Goal: Task Accomplishment & Management: Complete application form

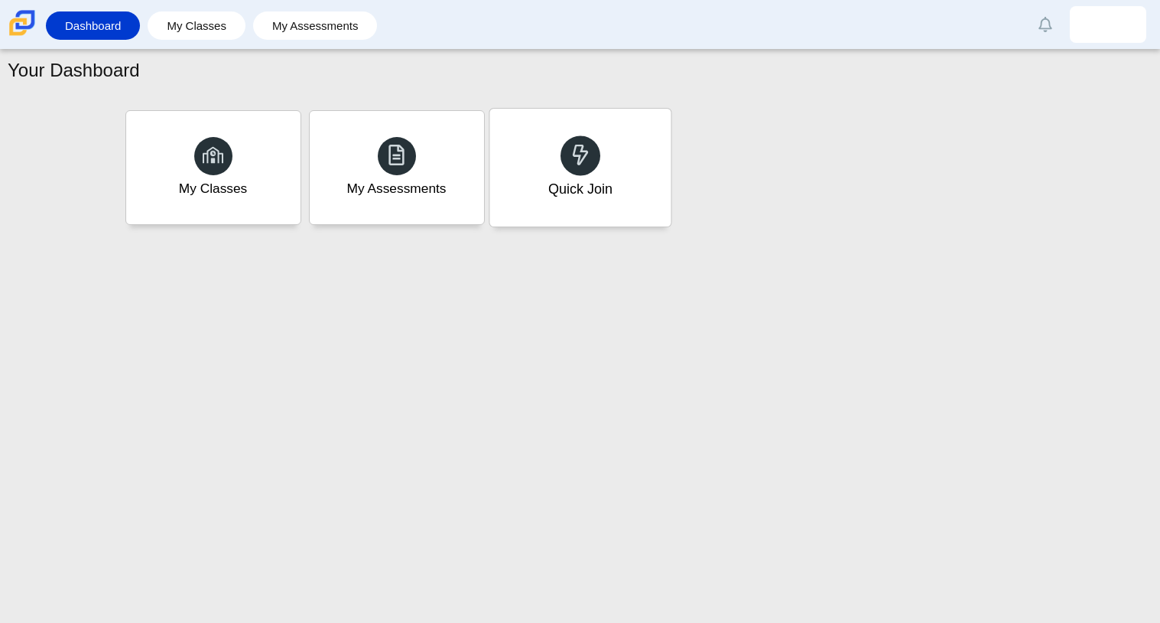
click at [520, 191] on div "Quick Join" at bounding box center [579, 168] width 181 height 118
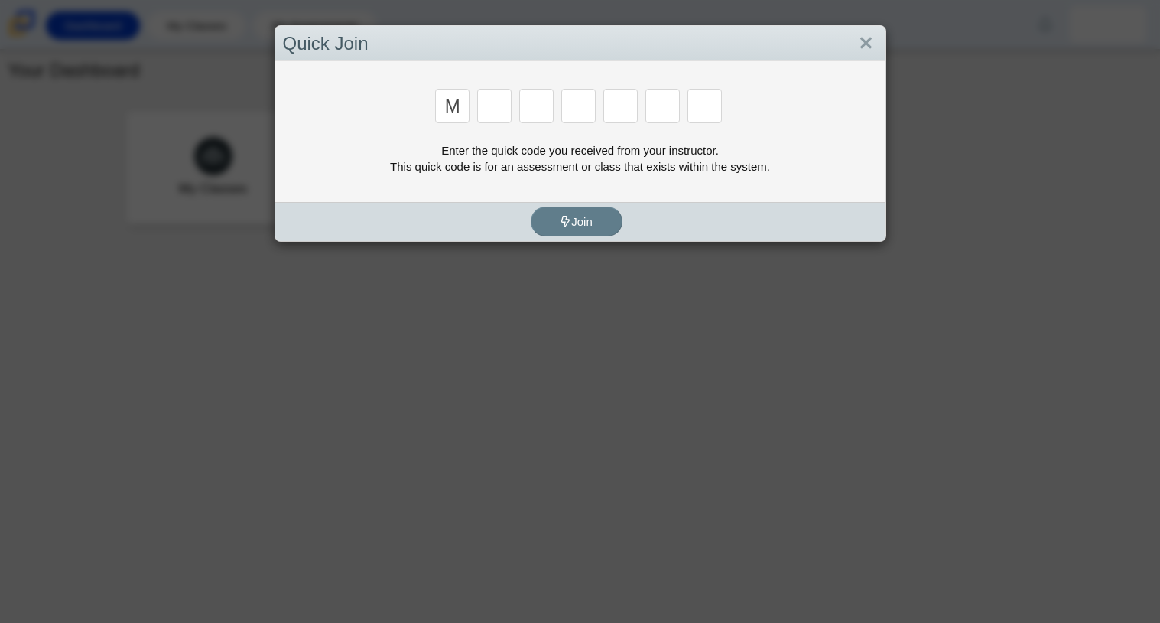
type input "m"
type input "7"
type input "e"
type input "3"
type input "e"
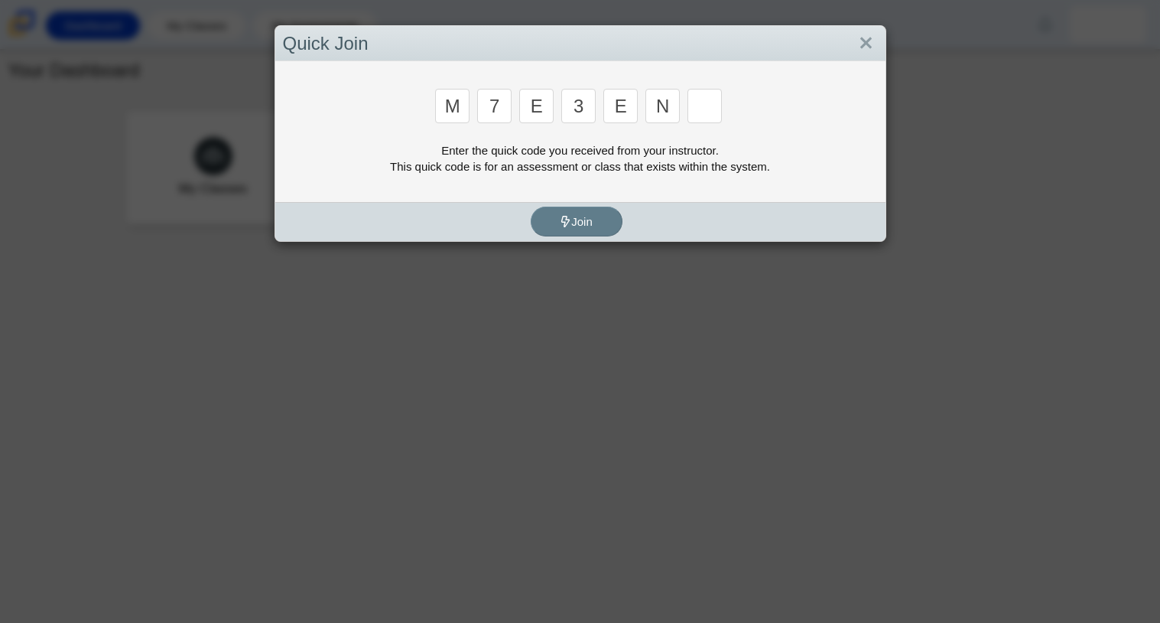
type input "n"
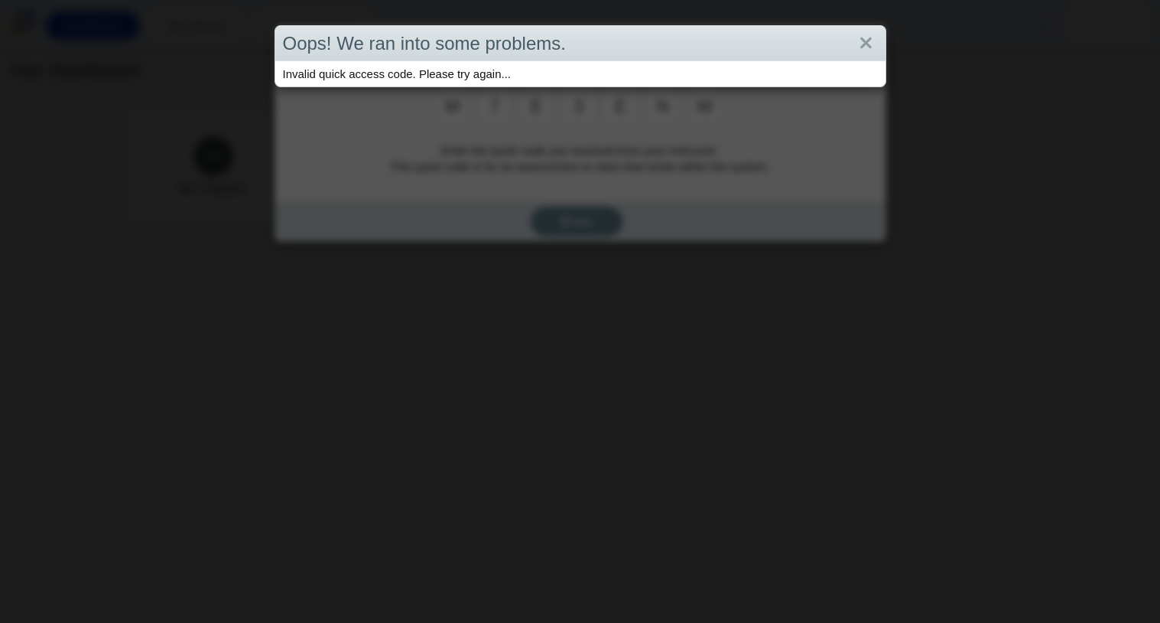
type input "w"
click at [868, 41] on link "Close" at bounding box center [866, 44] width 24 height 26
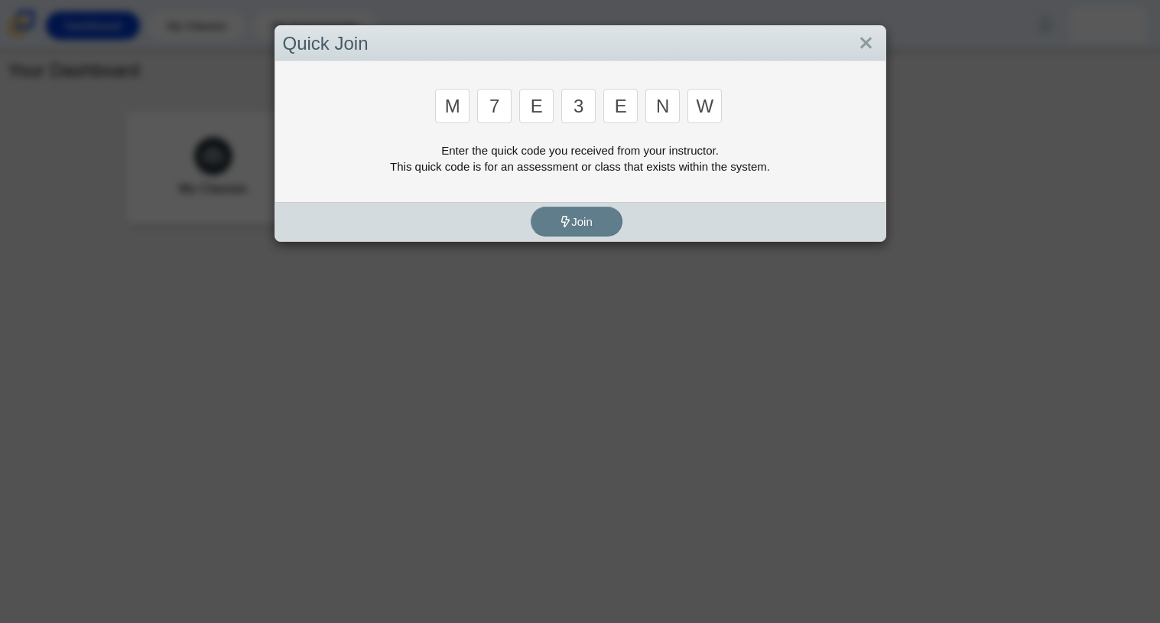
click at [715, 108] on input "w" at bounding box center [705, 106] width 34 height 34
click at [660, 106] on input "n" at bounding box center [662, 106] width 34 height 34
click at [663, 108] on input "n" at bounding box center [662, 106] width 34 height 34
type input "v"
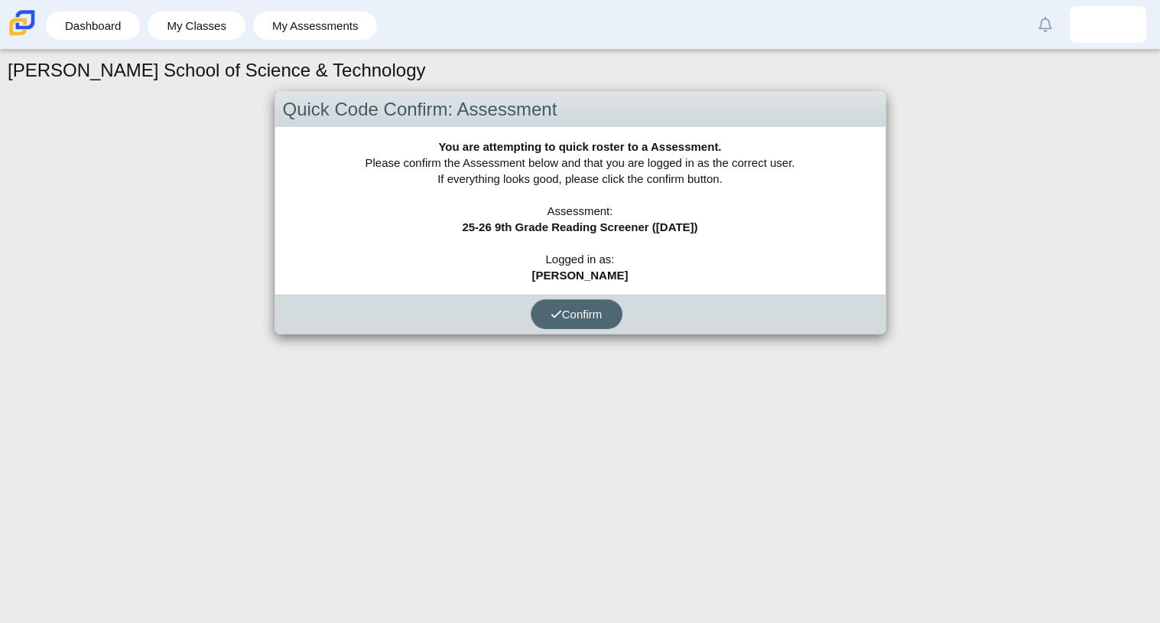
click at [577, 303] on button "Confirm" at bounding box center [577, 314] width 92 height 30
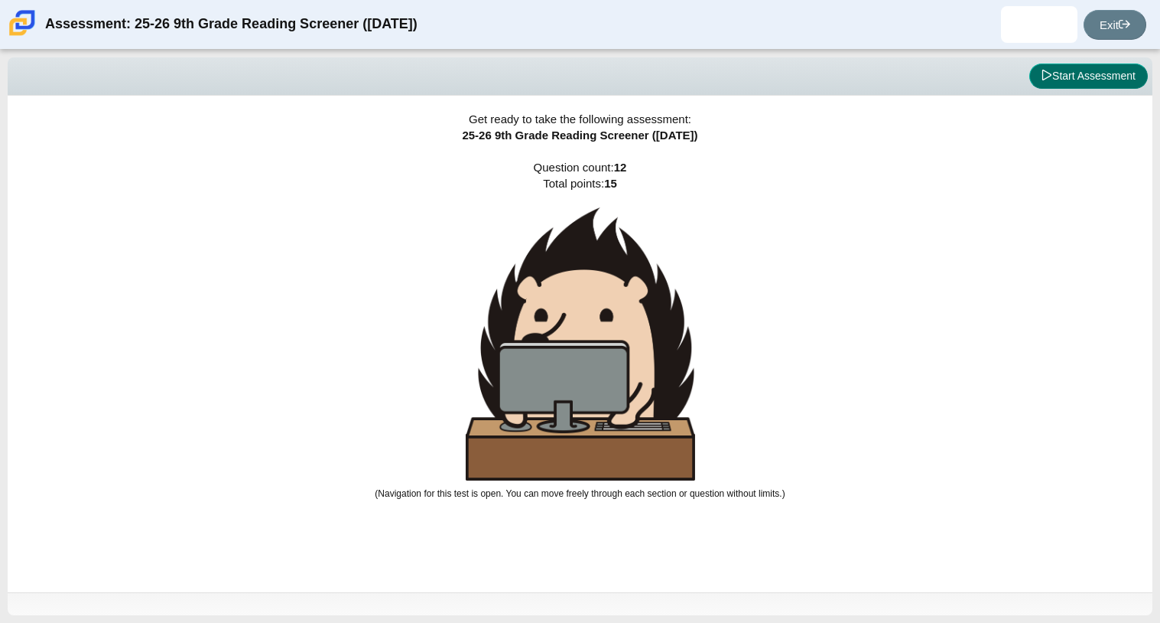
click at [1112, 85] on button "Start Assessment" at bounding box center [1088, 76] width 119 height 26
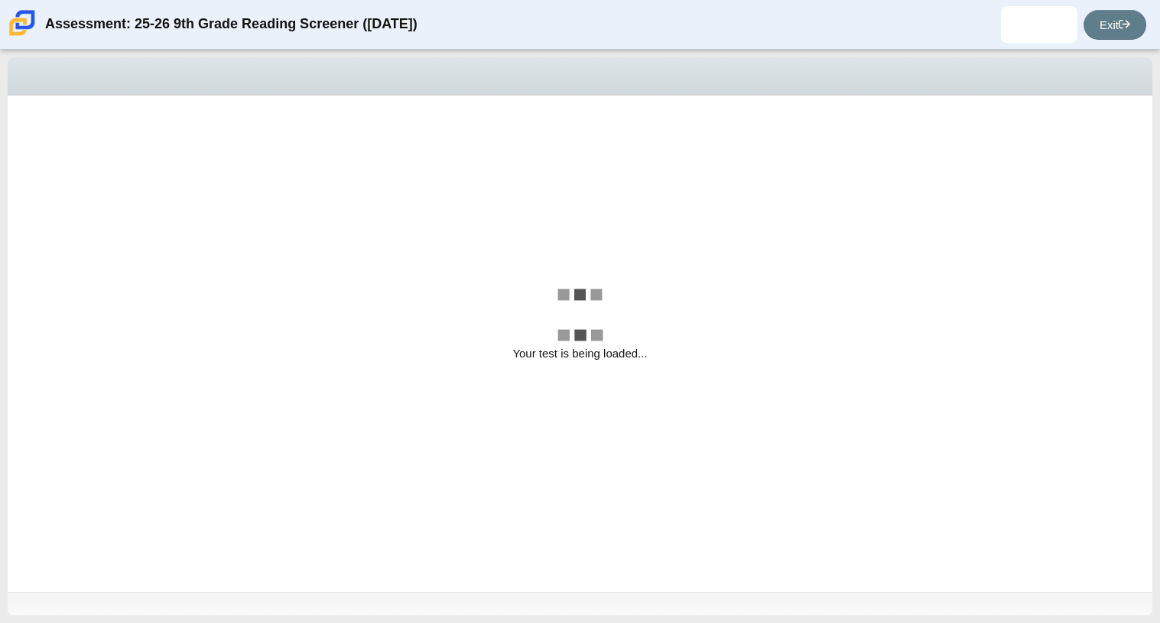
select select "ccc5b315-3c7c-471c-bf90-f22c8299c798"
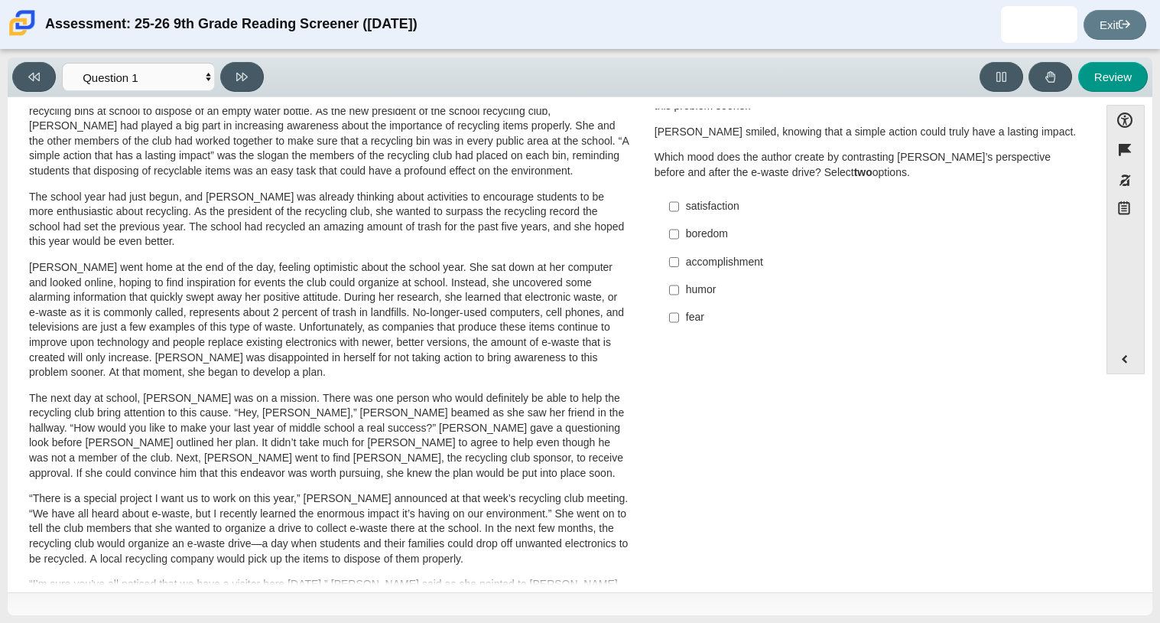
scroll to position [59, 0]
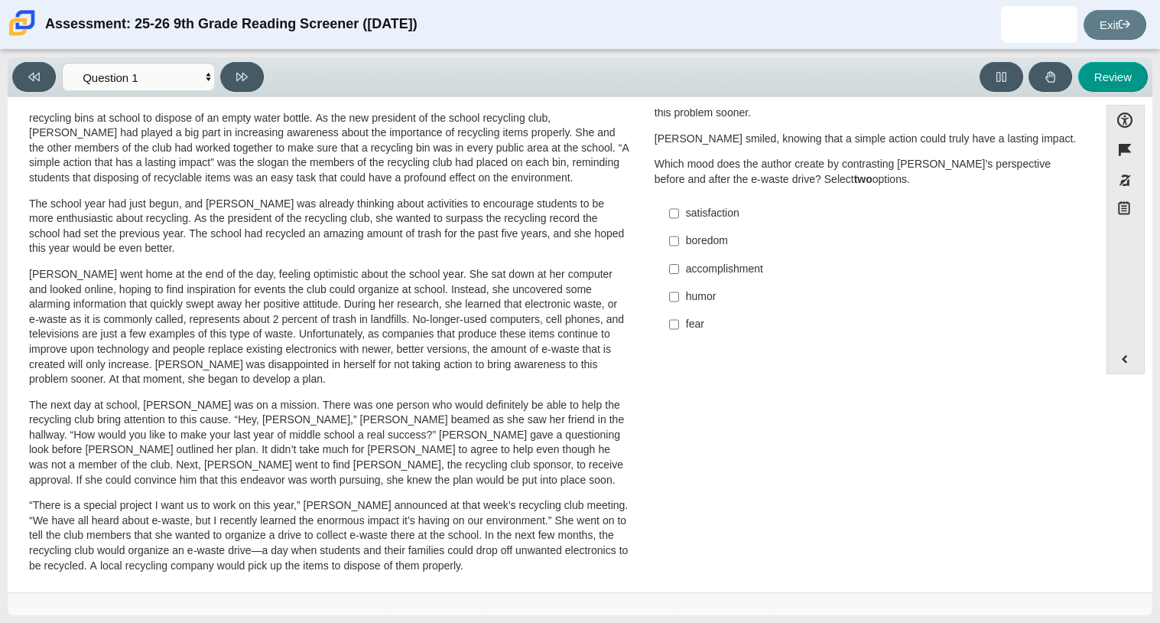
click at [686, 291] on div "humor" at bounding box center [879, 296] width 386 height 15
click at [679, 291] on input "humor humor" at bounding box center [674, 297] width 10 height 28
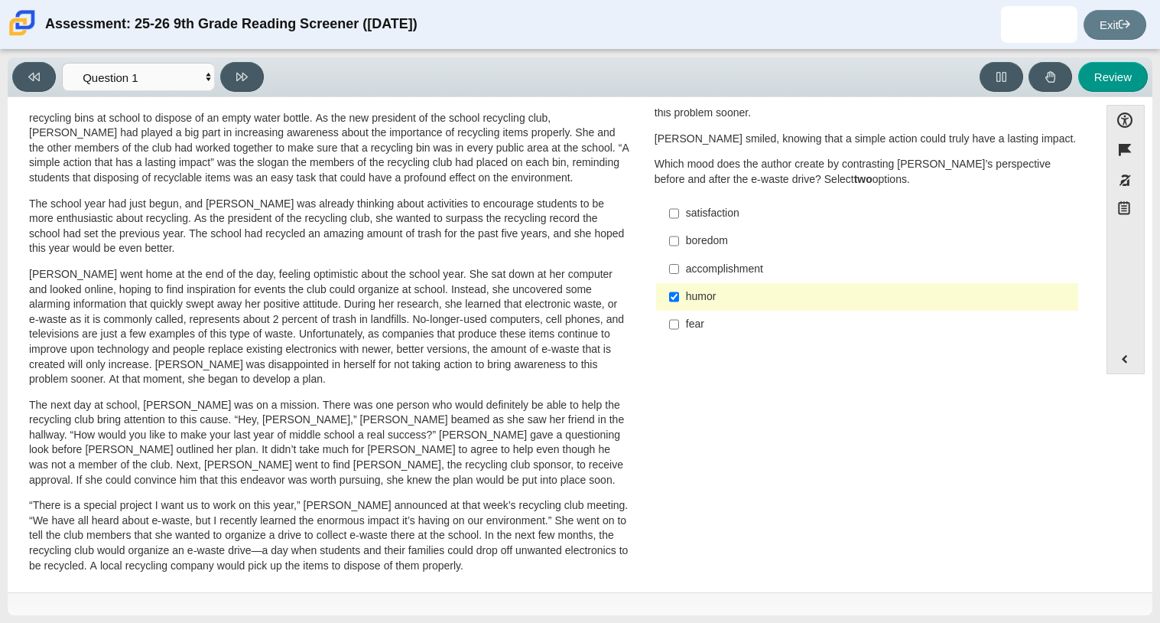
click at [688, 301] on div "humor" at bounding box center [879, 296] width 386 height 15
click at [679, 301] on input "humor humor" at bounding box center [674, 297] width 10 height 28
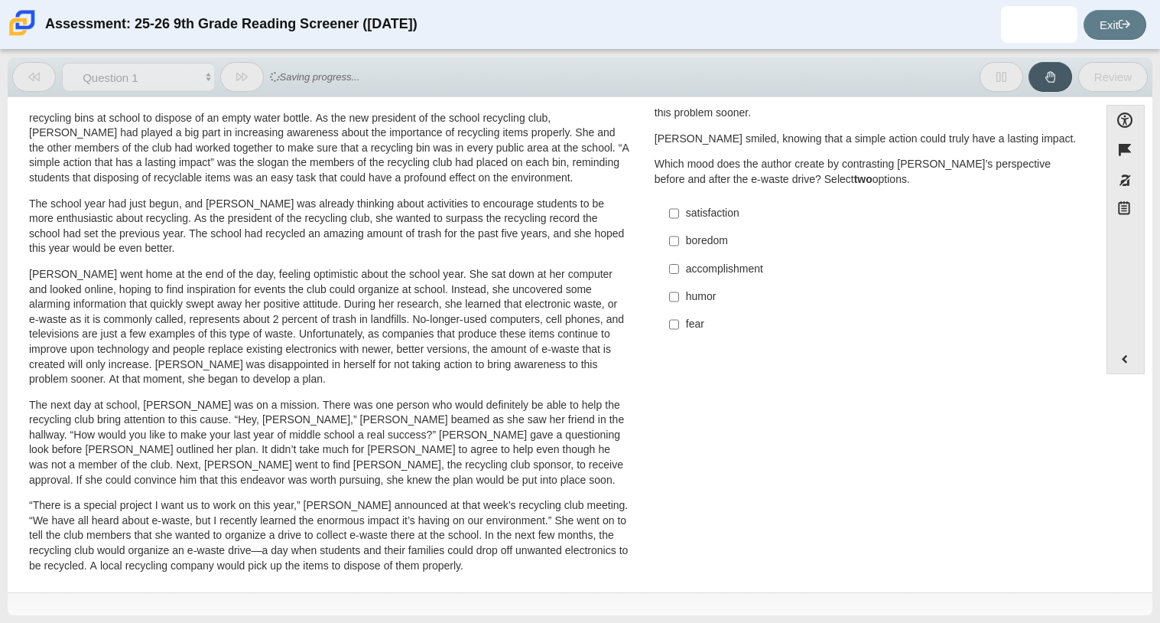
click at [678, 303] on label "humor humor" at bounding box center [868, 297] width 420 height 28
click at [678, 303] on input "humor humor" at bounding box center [674, 297] width 10 height 28
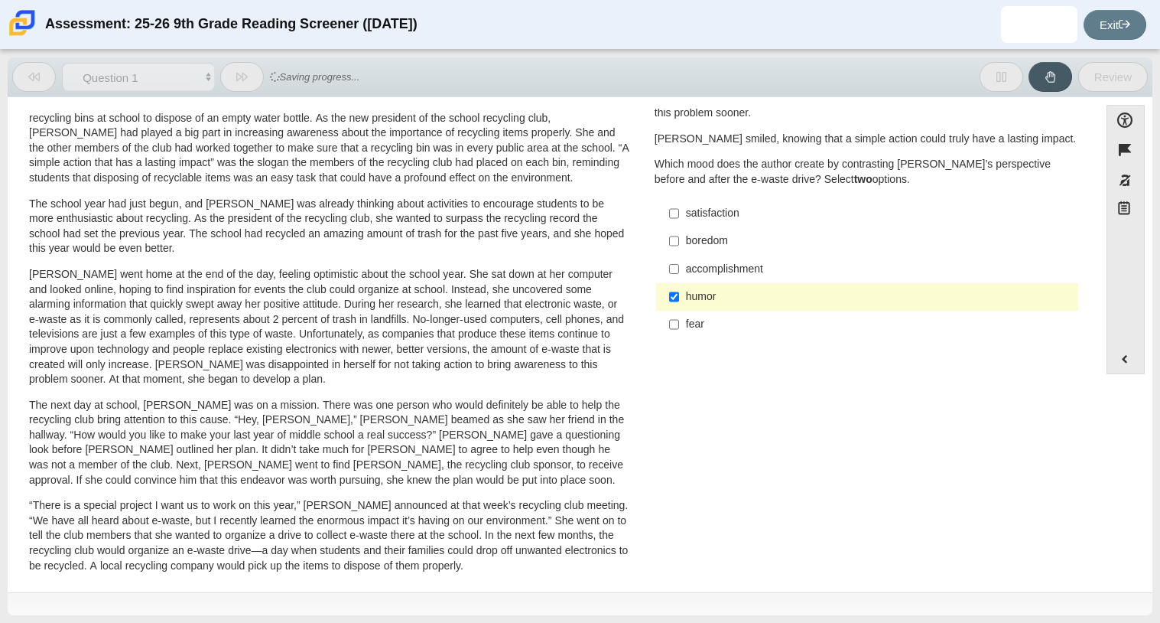
click at [678, 303] on label "humor humor" at bounding box center [868, 297] width 420 height 28
click at [678, 303] on input "humor humor" at bounding box center [674, 297] width 10 height 28
checkbox input "false"
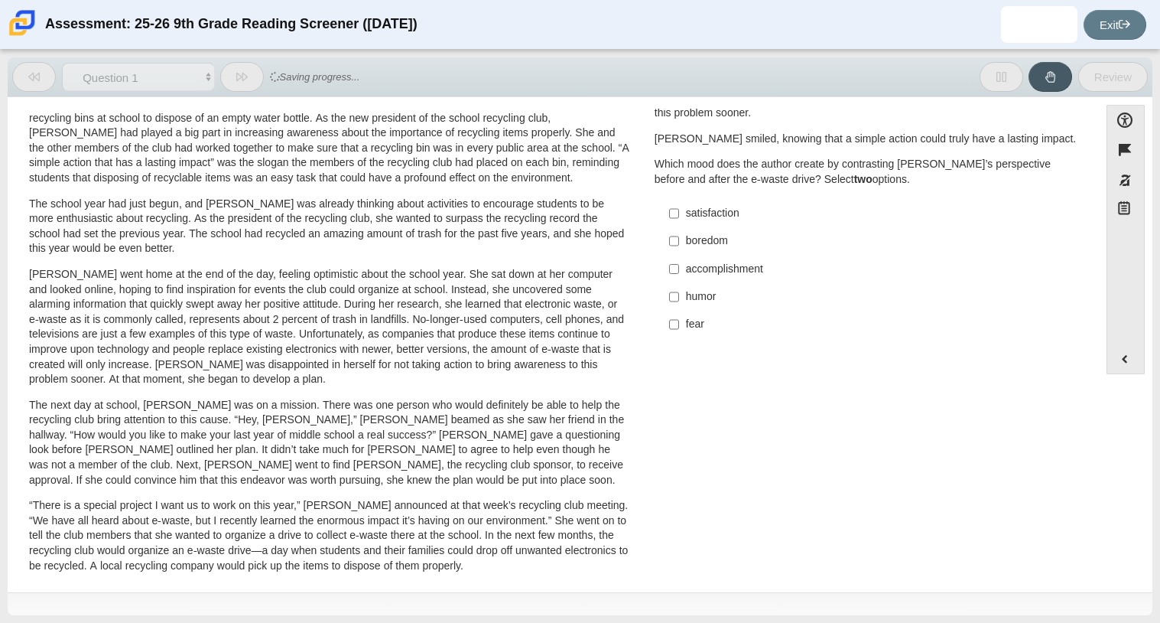
click at [678, 217] on label "satisfaction satisfaction" at bounding box center [868, 214] width 420 height 28
click at [678, 217] on input "satisfaction satisfaction" at bounding box center [674, 214] width 10 height 28
checkbox input "true"
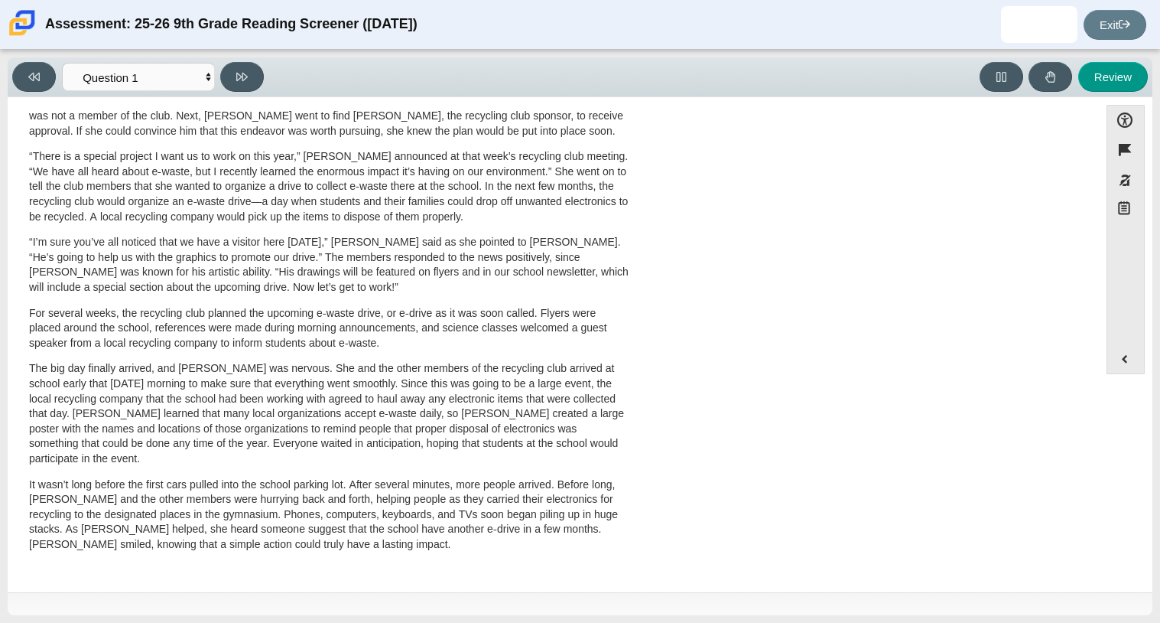
scroll to position [0, 0]
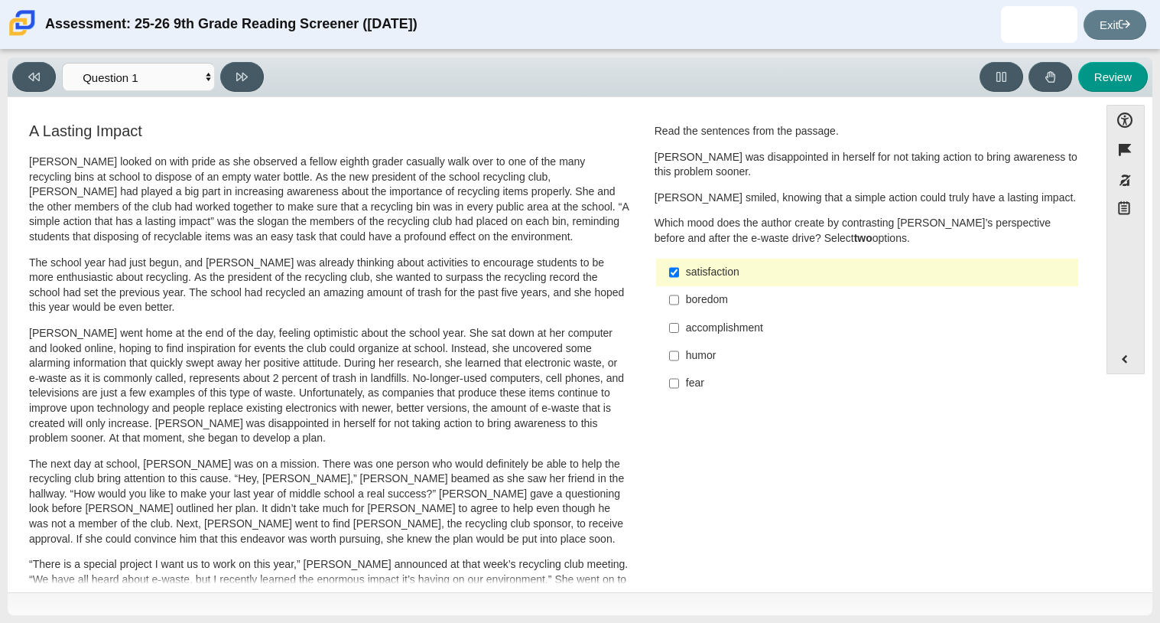
click at [703, 305] on div "boredom" at bounding box center [879, 299] width 386 height 15
click at [679, 305] on input "boredom boredom" at bounding box center [674, 300] width 10 height 28
checkbox input "true"
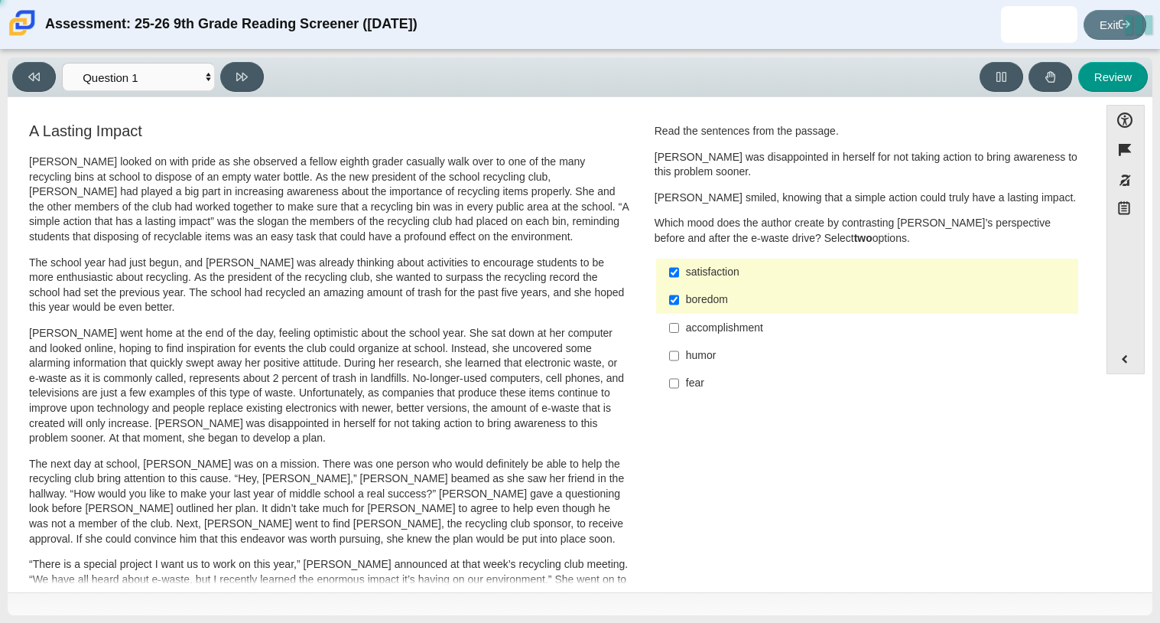
click at [701, 275] on div "satisfaction" at bounding box center [879, 272] width 386 height 15
click at [679, 275] on input "satisfaction satisfaction" at bounding box center [674, 272] width 10 height 28
checkbox input "false"
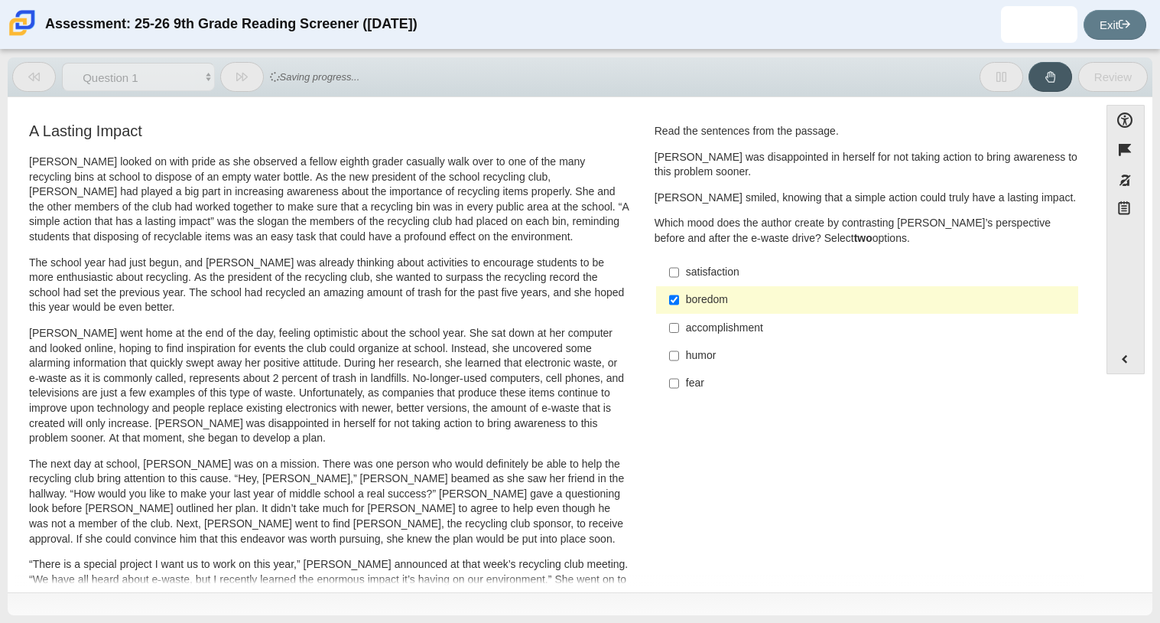
click at [711, 359] on div "humor" at bounding box center [879, 355] width 386 height 15
click at [679, 359] on input "humor humor" at bounding box center [674, 356] width 10 height 28
checkbox input "true"
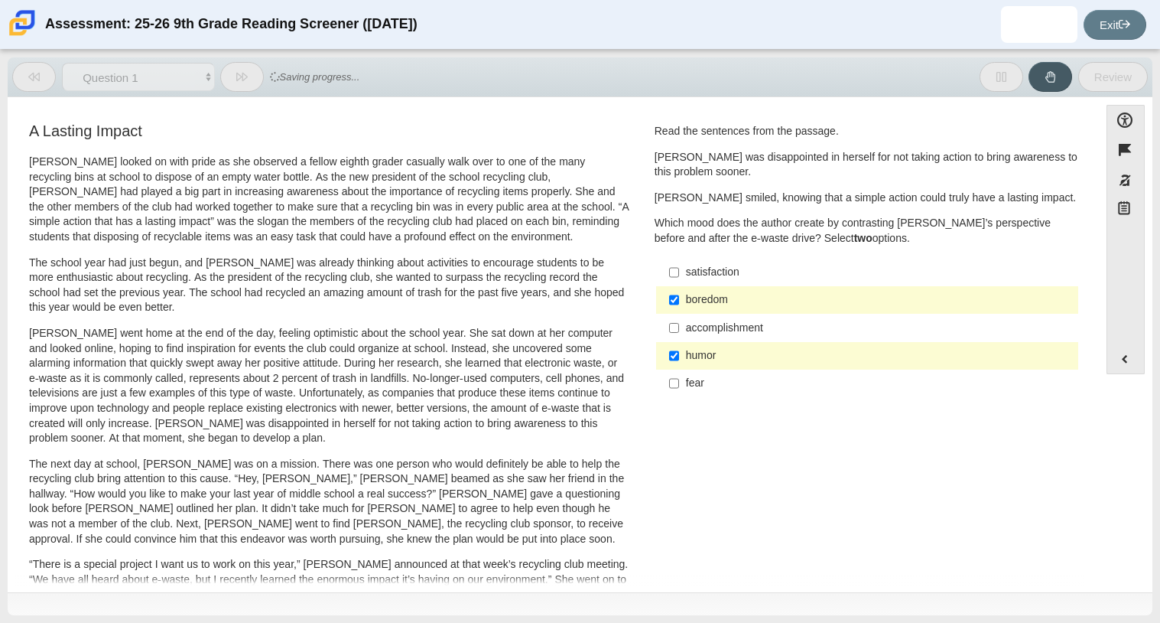
click at [697, 323] on div "accomplishment" at bounding box center [879, 327] width 386 height 15
click at [679, 323] on input "accomplishment accomplishment" at bounding box center [674, 328] width 10 height 28
checkbox input "true"
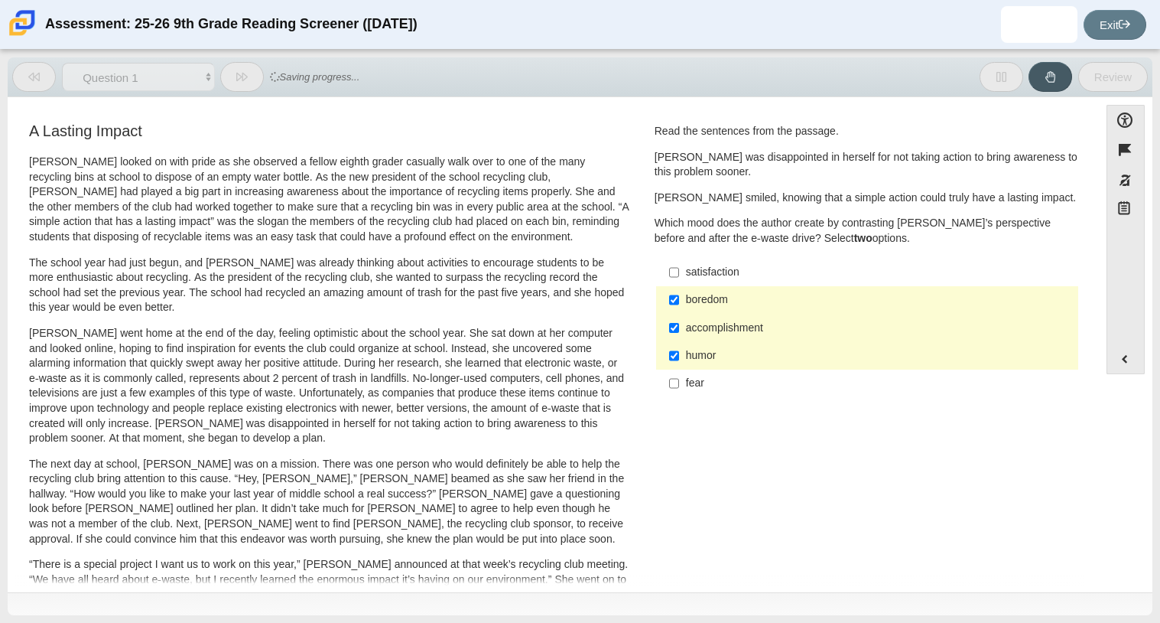
click at [691, 347] on label "humor humor" at bounding box center [868, 356] width 420 height 28
click at [679, 347] on input "humor humor" at bounding box center [674, 356] width 10 height 28
checkbox input "false"
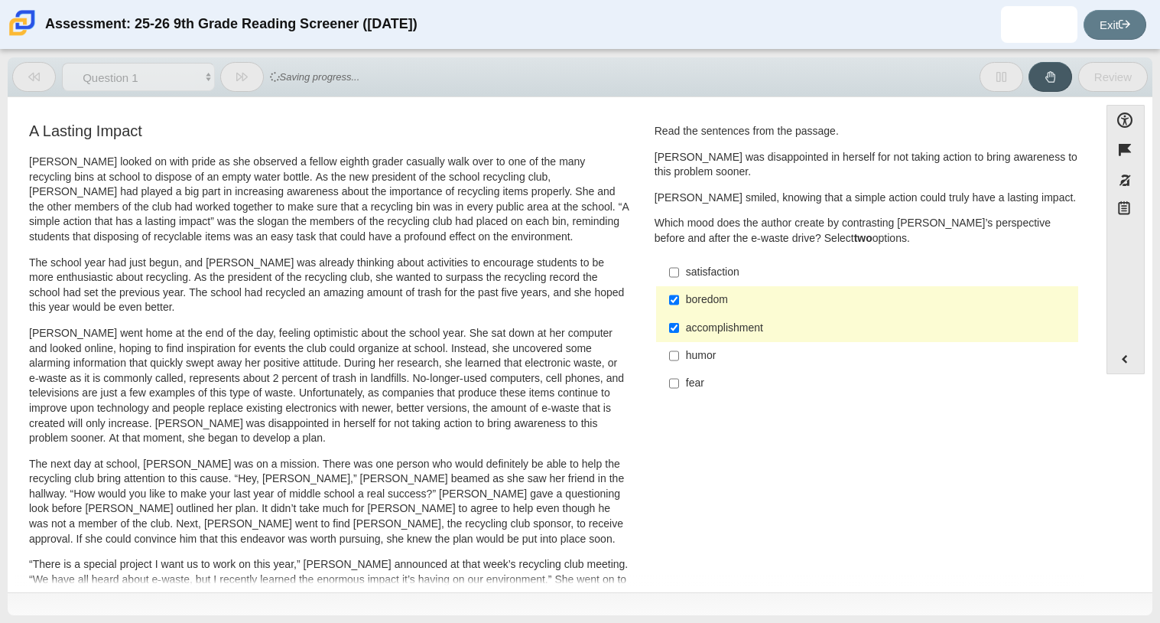
click at [695, 333] on div "accomplishment" at bounding box center [879, 327] width 386 height 15
click at [679, 333] on input "accomplishment accomplishment" at bounding box center [674, 328] width 10 height 28
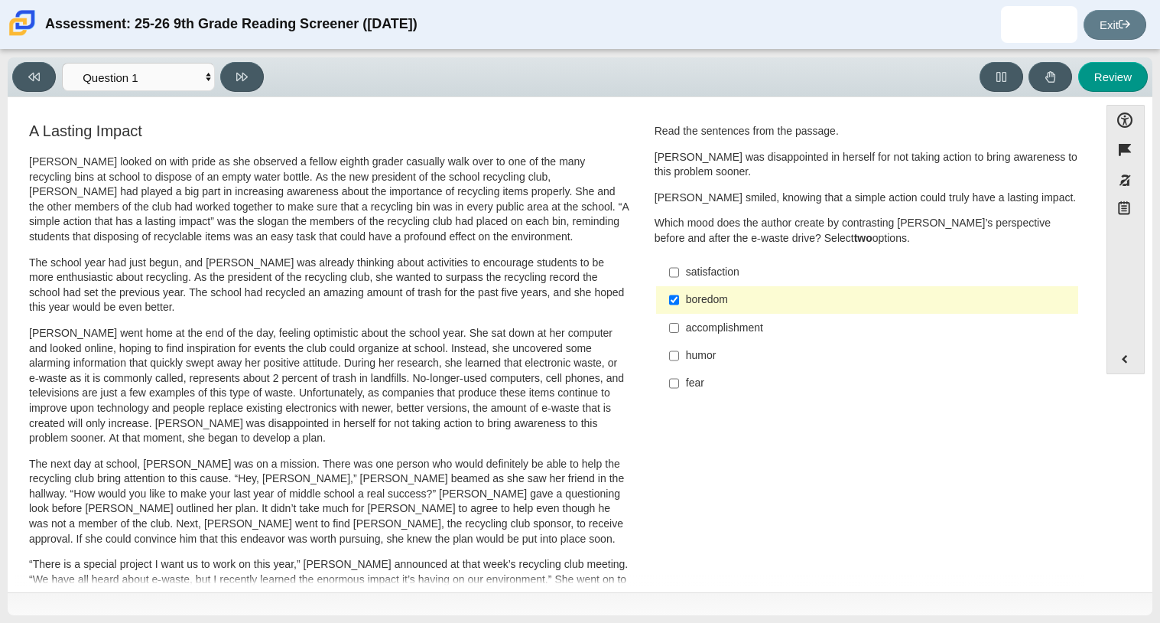
click at [706, 328] on div "accomplishment" at bounding box center [879, 327] width 386 height 15
click at [679, 328] on input "accomplishment accomplishment" at bounding box center [674, 328] width 10 height 28
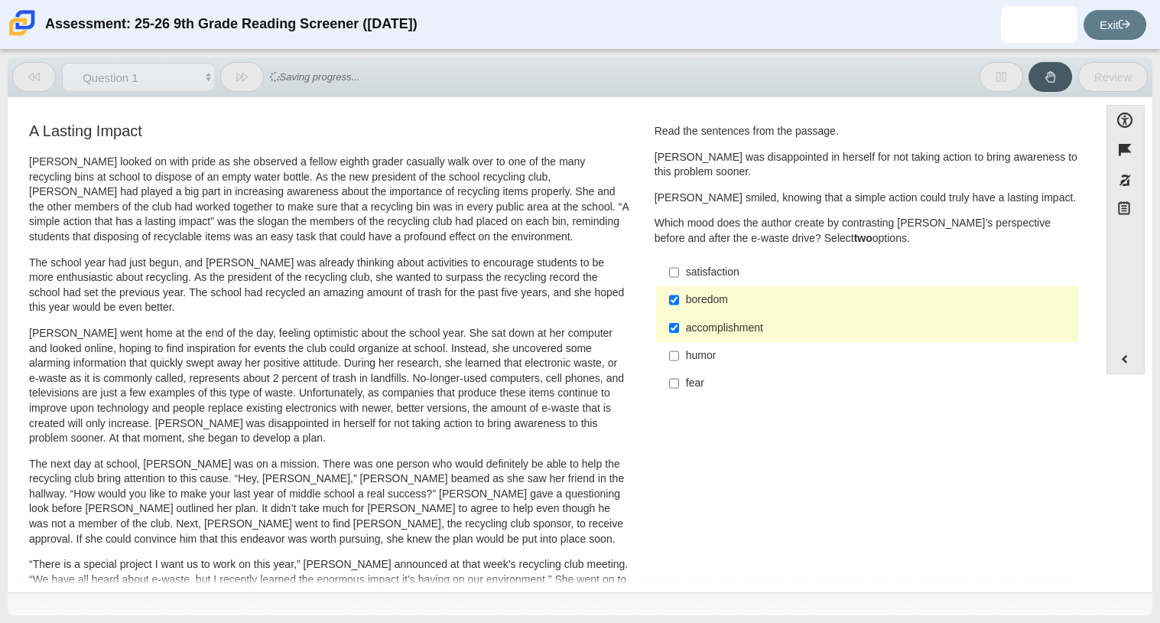
click at [706, 328] on div "accomplishment" at bounding box center [879, 327] width 386 height 15
click at [679, 328] on input "accomplishment accomplishment" at bounding box center [674, 328] width 10 height 28
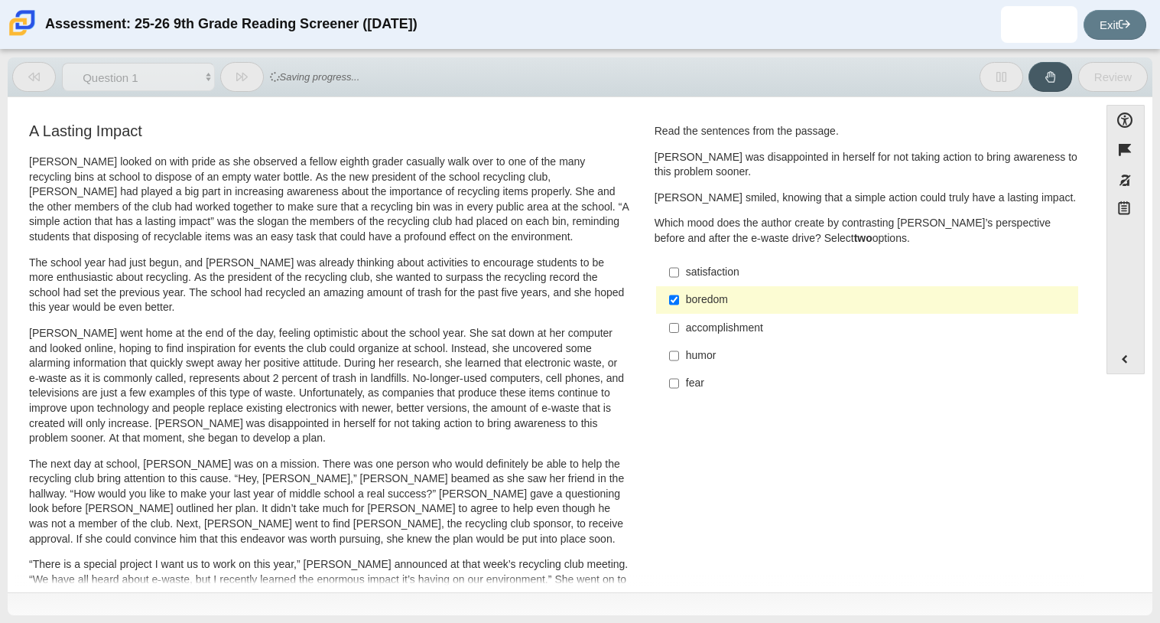
click at [743, 327] on div "accomplishment" at bounding box center [879, 327] width 386 height 15
click at [679, 327] on input "accomplishment accomplishment" at bounding box center [674, 328] width 10 height 28
checkbox input "true"
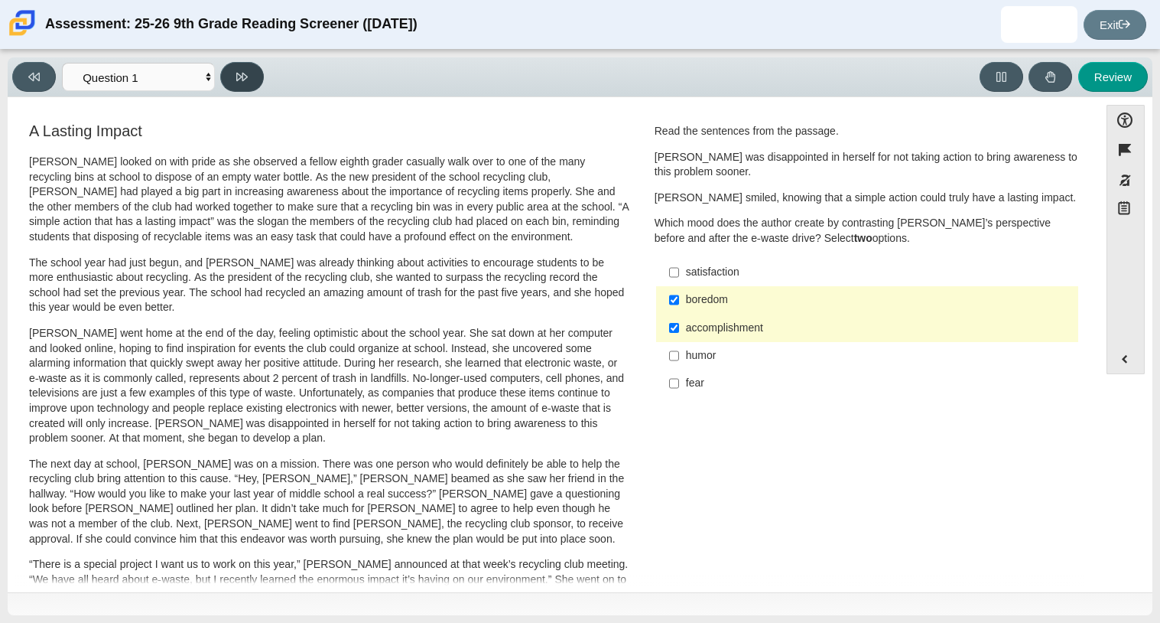
click at [248, 75] on button at bounding box center [242, 77] width 44 height 30
select select "0ff64528-ffd7-428d-b192-babfaadd44e8"
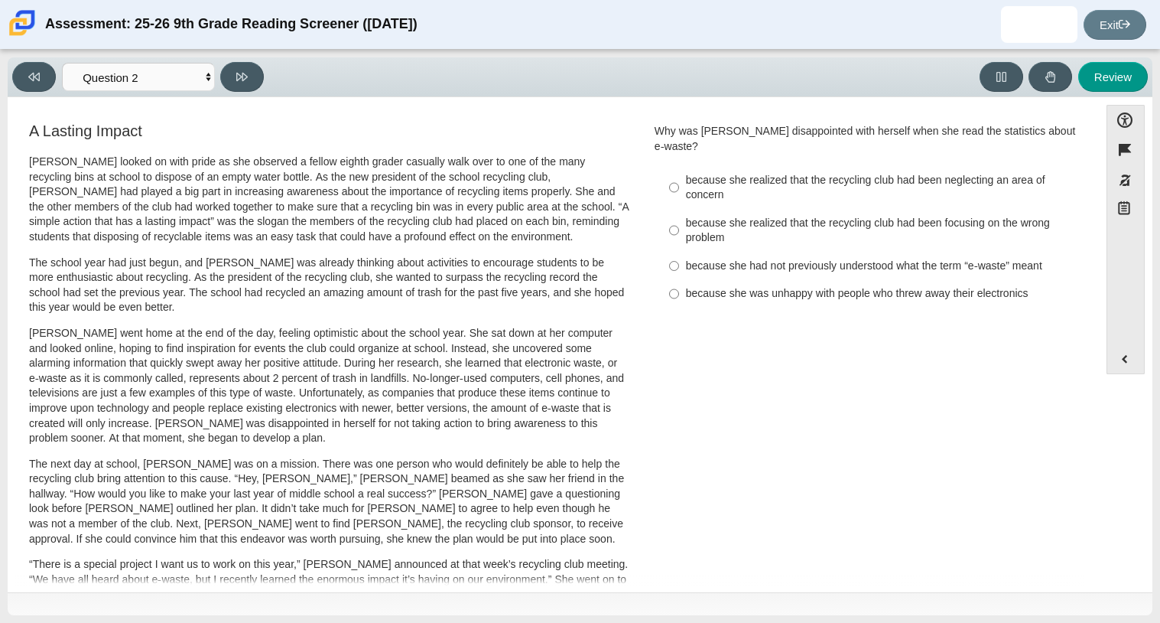
click at [984, 175] on div "because she realized that the recycling club had been neglecting an area of con…" at bounding box center [879, 188] width 386 height 30
click at [679, 175] on input "because she realized that the recycling club had been neglecting an area of con…" at bounding box center [674, 187] width 10 height 43
radio input "true"
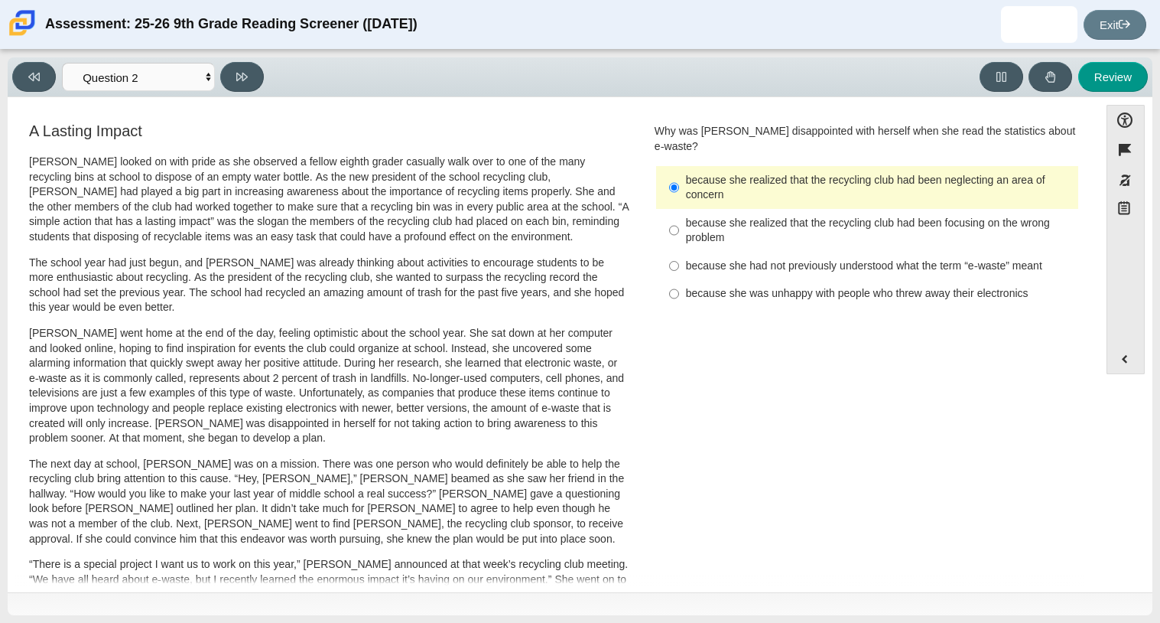
click at [751, 187] on div "because she realized that the recycling club had been neglecting an area of con…" at bounding box center [879, 188] width 386 height 30
click at [679, 187] on input "because she realized that the recycling club had been neglecting an area of con…" at bounding box center [674, 187] width 10 height 43
click at [670, 172] on input "because she realized that the recycling club had been neglecting an area of con…" at bounding box center [674, 187] width 10 height 43
click at [730, 180] on div "because she realized that the recycling club had been neglecting an area of con…" at bounding box center [879, 188] width 386 height 30
click at [679, 180] on input "because she realized that the recycling club had been neglecting an area of con…" at bounding box center [674, 187] width 10 height 43
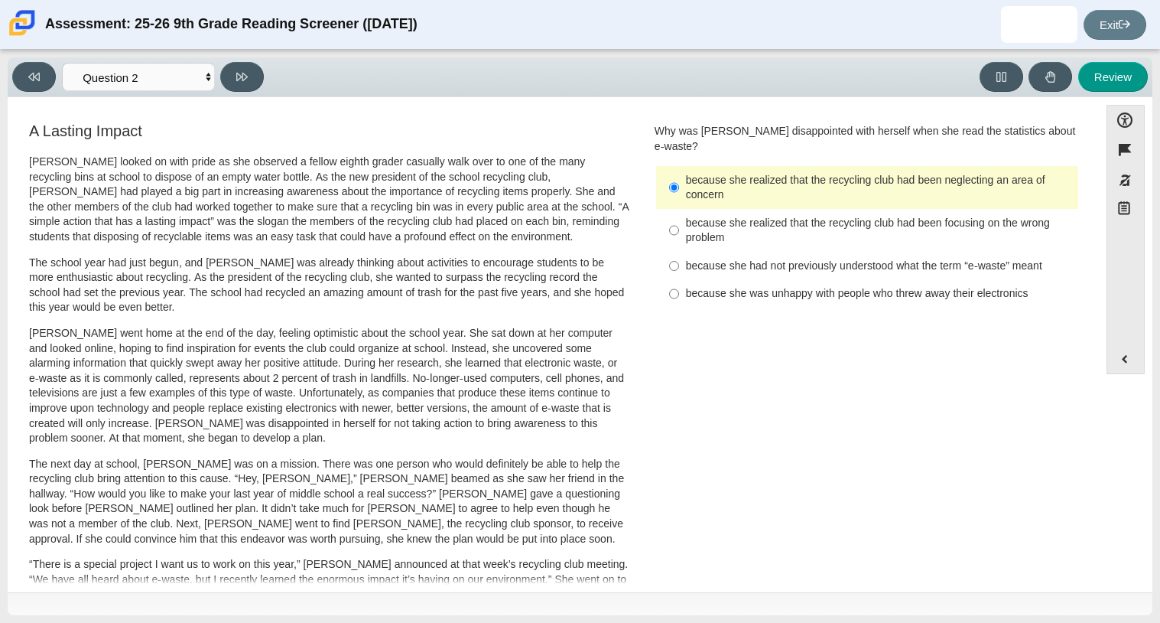
click at [729, 216] on div "because she realized that the recycling club had been focusing on the wrong pro…" at bounding box center [879, 231] width 386 height 30
click at [679, 209] on input "because she realized that the recycling club had been focusing on the wrong pro…" at bounding box center [674, 230] width 10 height 43
radio input "true"
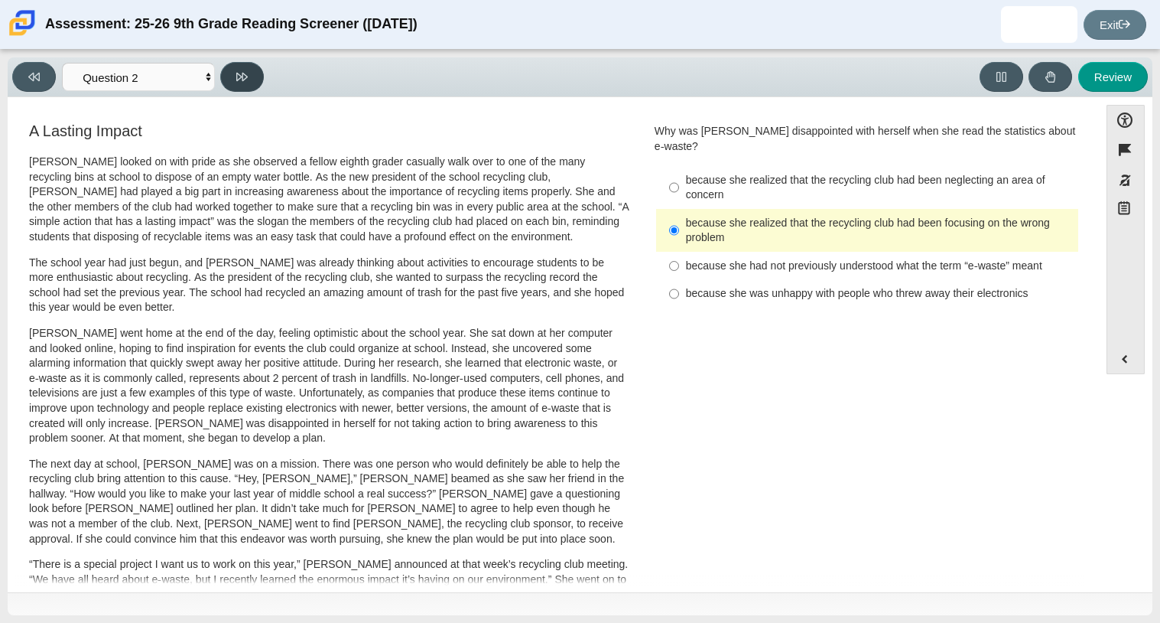
click at [249, 86] on button at bounding box center [242, 77] width 44 height 30
select select "7ce3d843-6974-4858-901c-1ff39630e843"
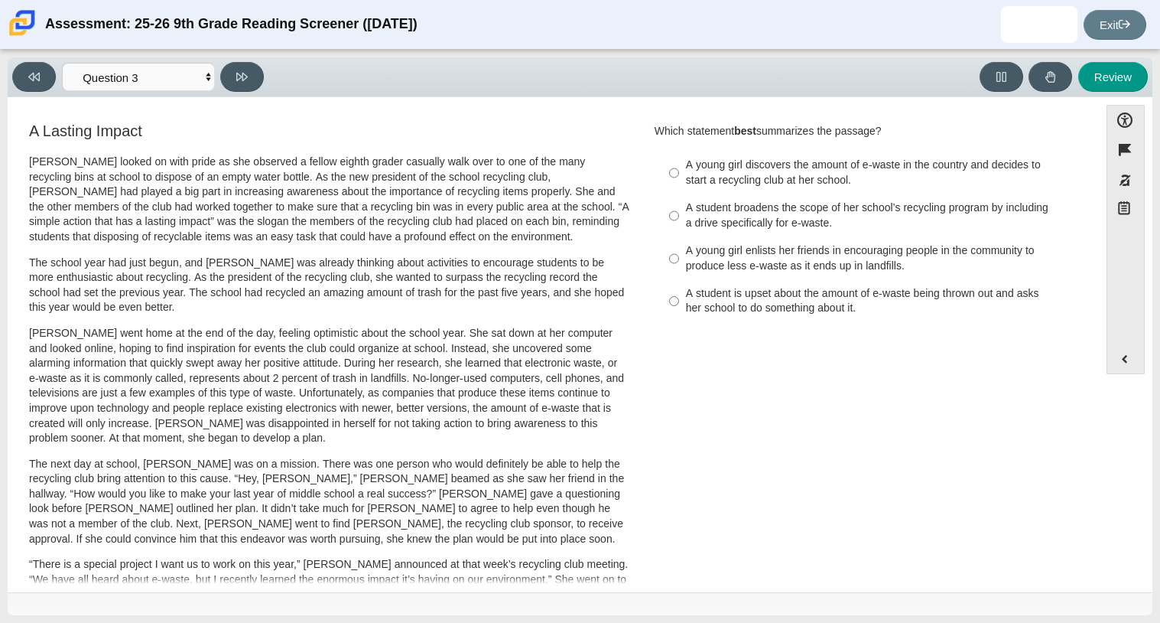
click at [720, 272] on div "A young girl enlists her friends in encouraging people in the community to prod…" at bounding box center [879, 258] width 386 height 30
click at [679, 272] on input "A young girl enlists her friends in encouraging people in the community to prod…" at bounding box center [674, 258] width 10 height 43
radio input "true"
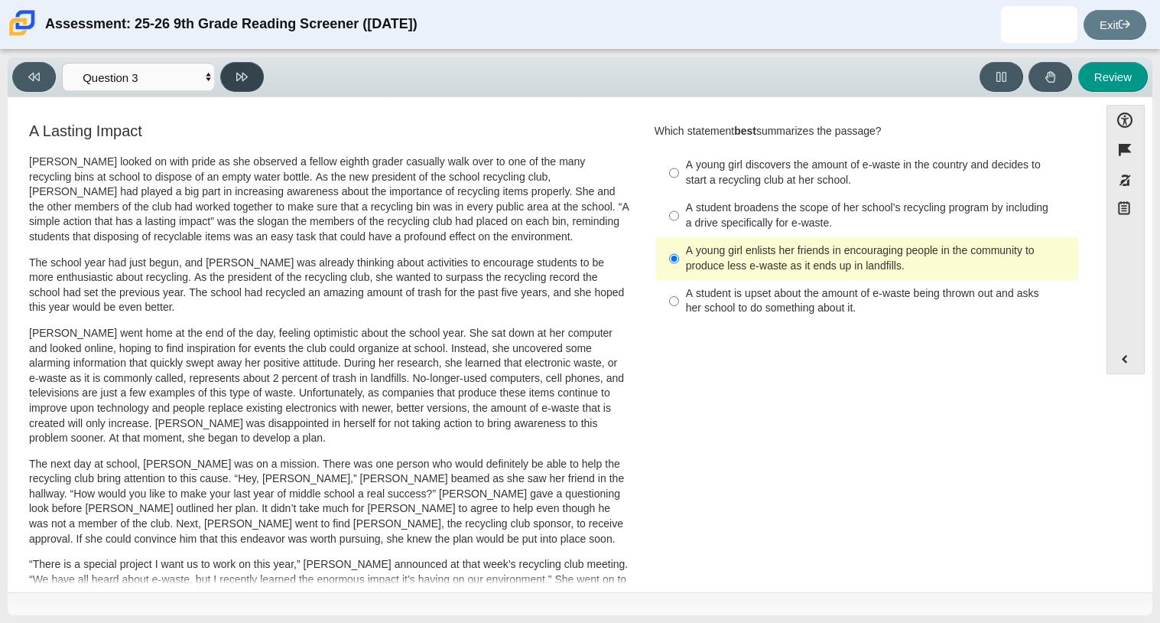
click at [241, 72] on icon at bounding box center [241, 76] width 11 height 11
select select "ca9ea0f1-49c5-4bd1-83b0-472c18652b42"
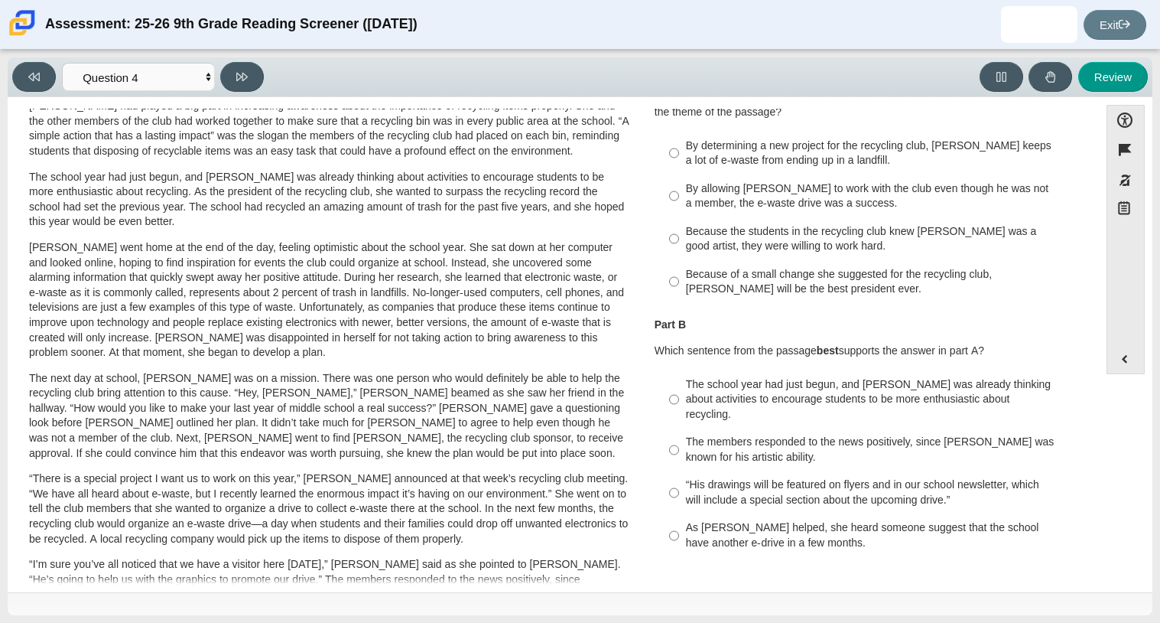
scroll to position [45, 0]
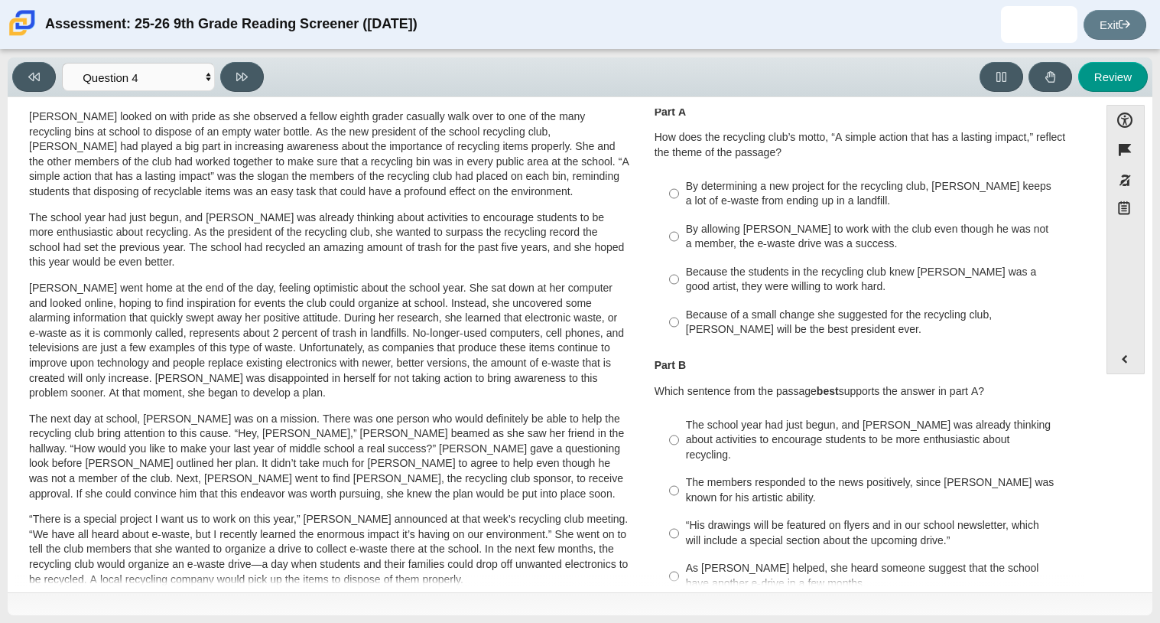
click at [675, 279] on label "Because the students in the recycling club knew Juan Carlos was a good artist, …" at bounding box center [868, 279] width 420 height 43
click at [675, 279] on input "Because the students in the recycling club knew Juan Carlos was a good artist, …" at bounding box center [674, 279] width 10 height 43
radio input "true"
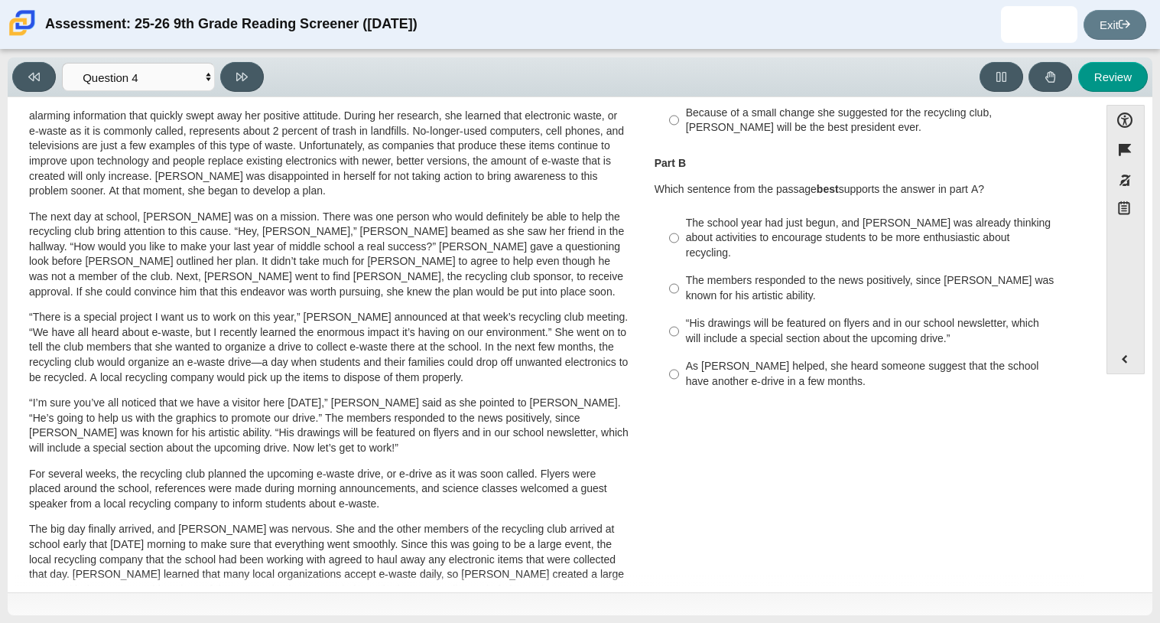
scroll to position [236, 0]
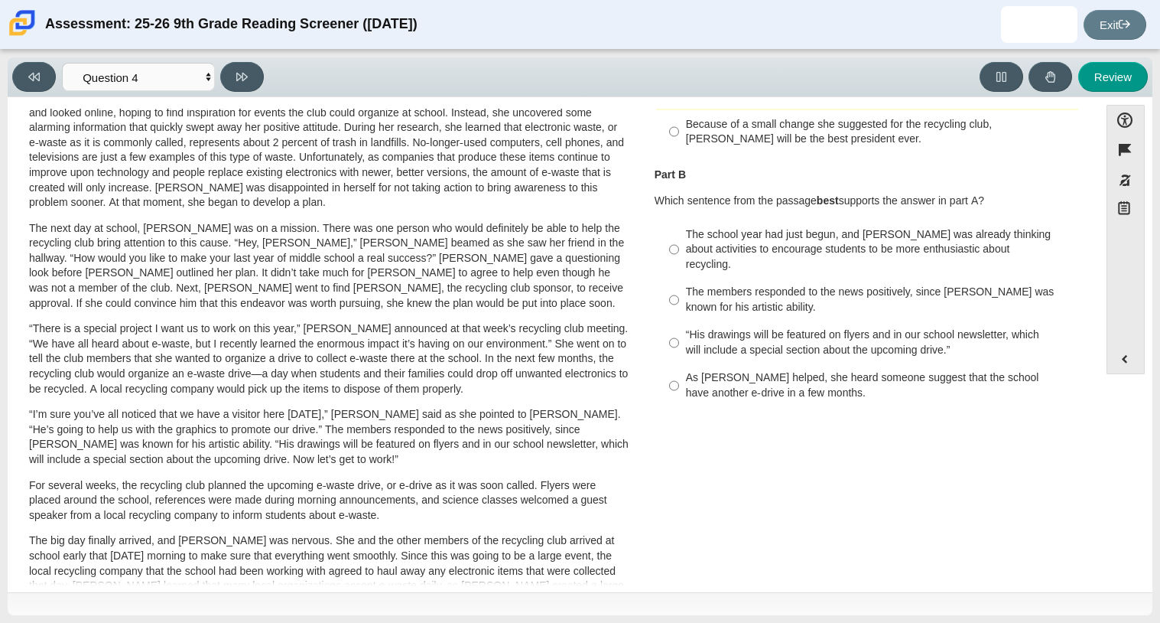
click at [675, 279] on label "The members responded to the news positively, since Juan Carlos was known for h…" at bounding box center [868, 299] width 420 height 43
click at [675, 279] on input "The members responded to the news positively, since Juan Carlos was known for h…" at bounding box center [674, 299] width 10 height 43
radio input "true"
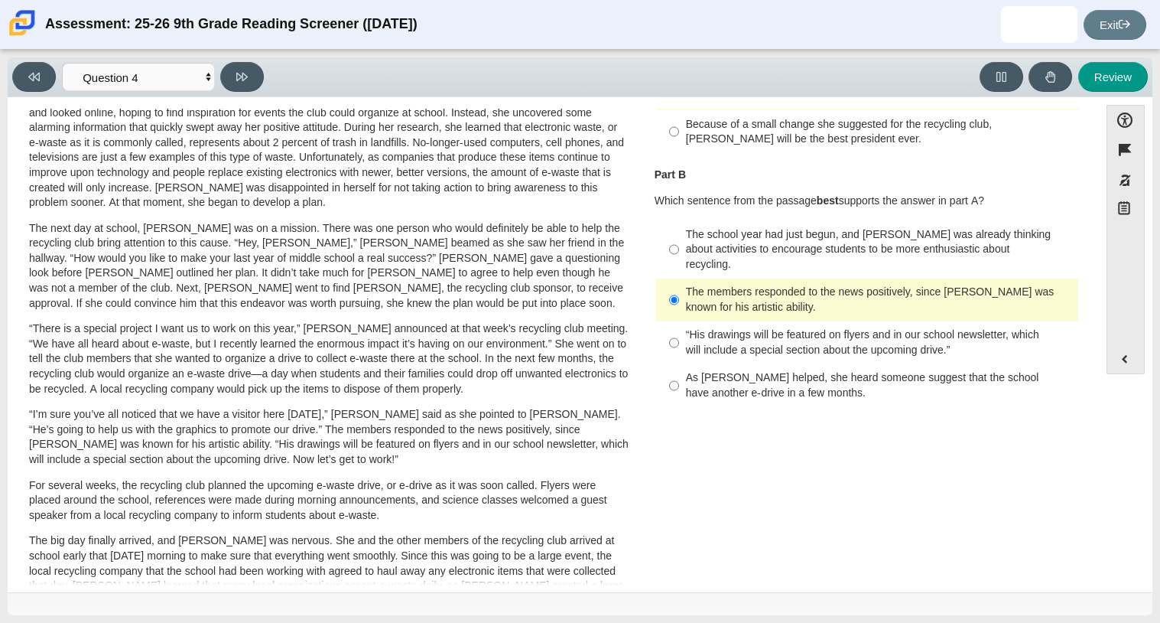
click at [675, 280] on label "The members responded to the news positively, since Juan Carlos was known for h…" at bounding box center [868, 299] width 420 height 43
click at [675, 280] on input "The members responded to the news positively, since Juan Carlos was known for h…" at bounding box center [674, 299] width 10 height 43
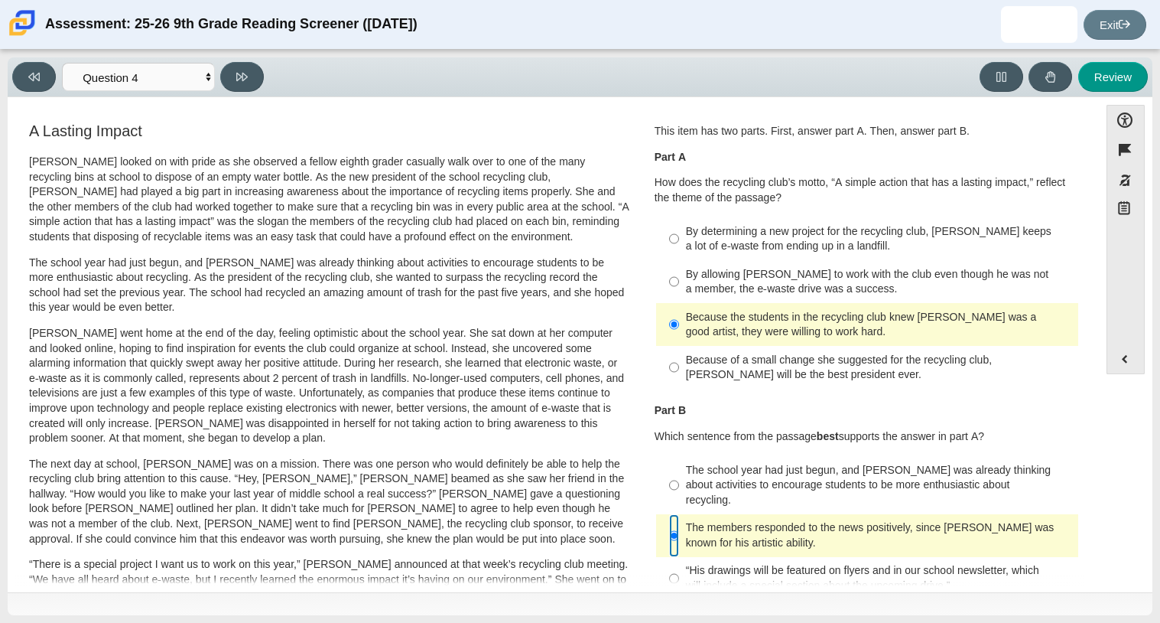
scroll to position [63, 0]
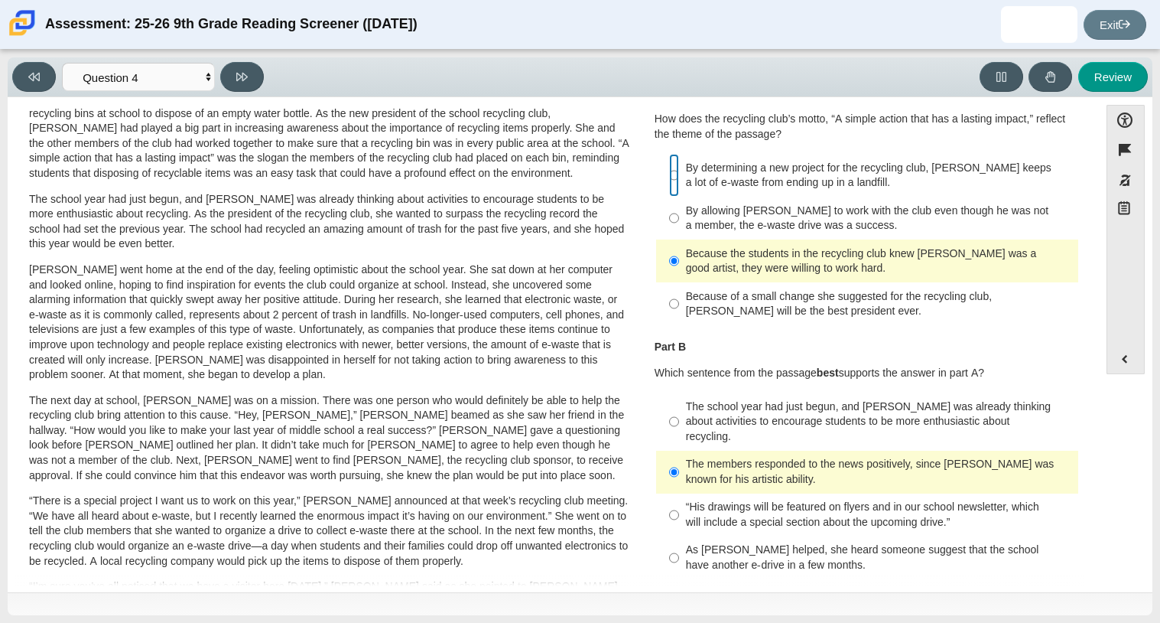
click at [669, 181] on input "By determining a new project for the recycling club, Scarlett keeps a lot of e-…" at bounding box center [674, 175] width 10 height 43
radio input "true"
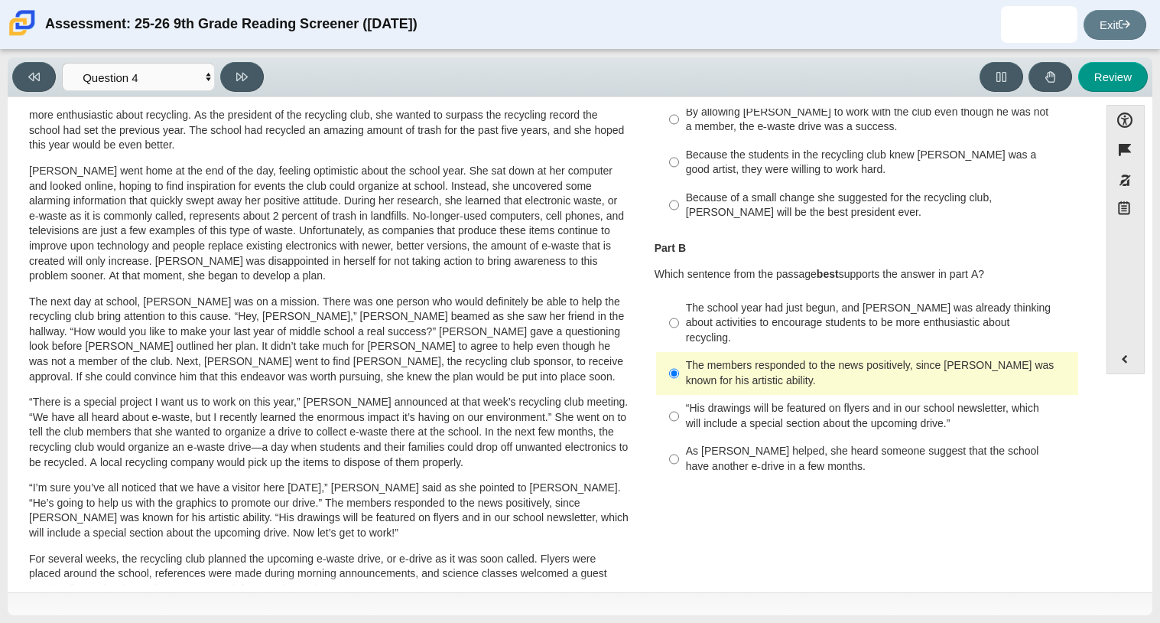
scroll to position [165, 0]
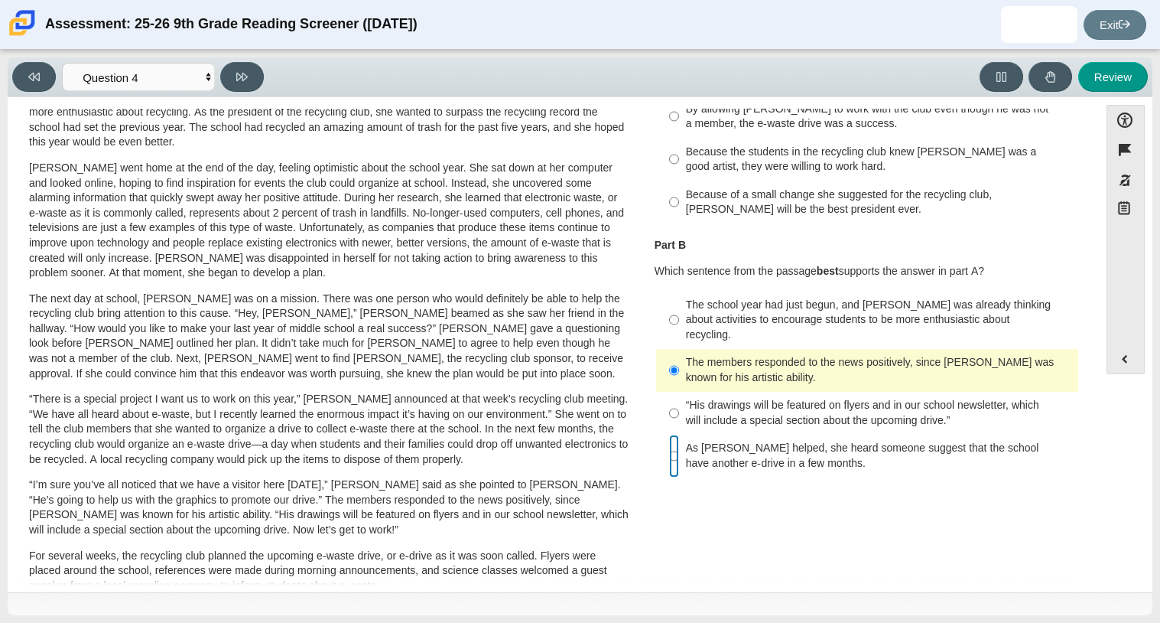
click at [670, 447] on input "As Scarlett helped, she heard someone suggest that the school have another e-dr…" at bounding box center [674, 455] width 10 height 43
radio input "true"
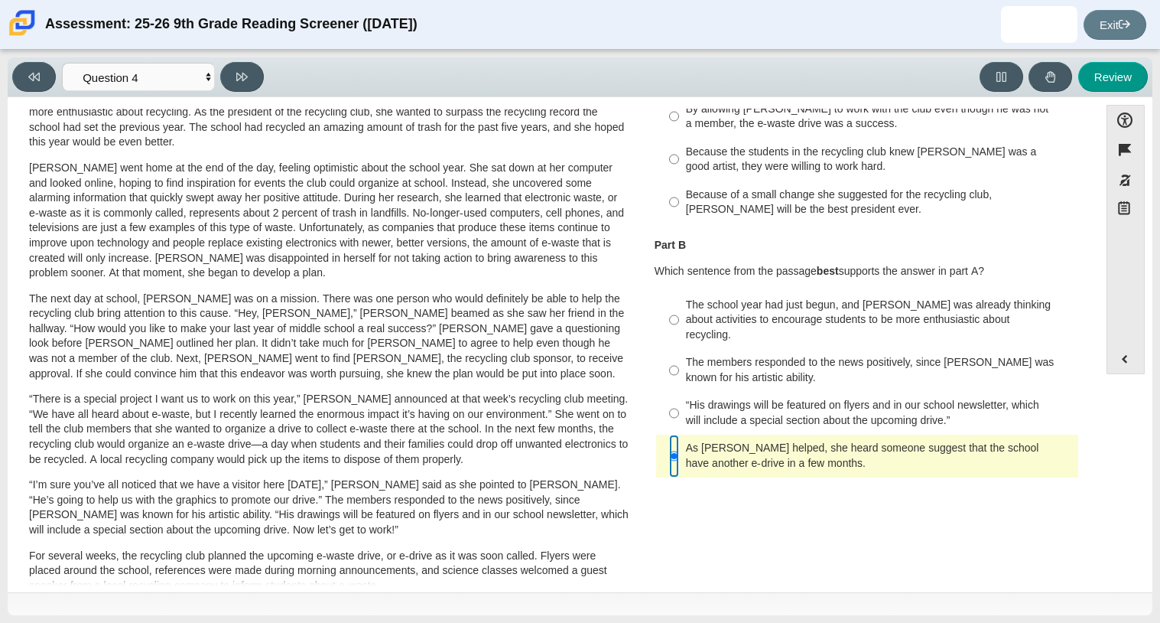
scroll to position [0, 0]
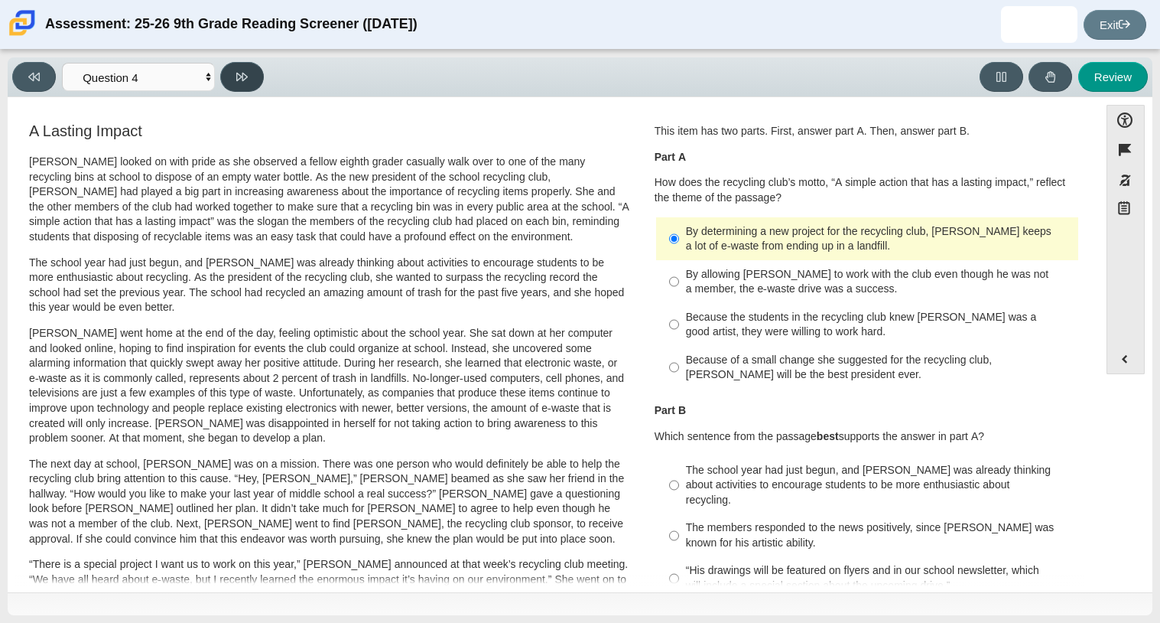
click at [249, 76] on button at bounding box center [242, 77] width 44 height 30
select select "e41f1a79-e29f-4095-8030-a53364015bed"
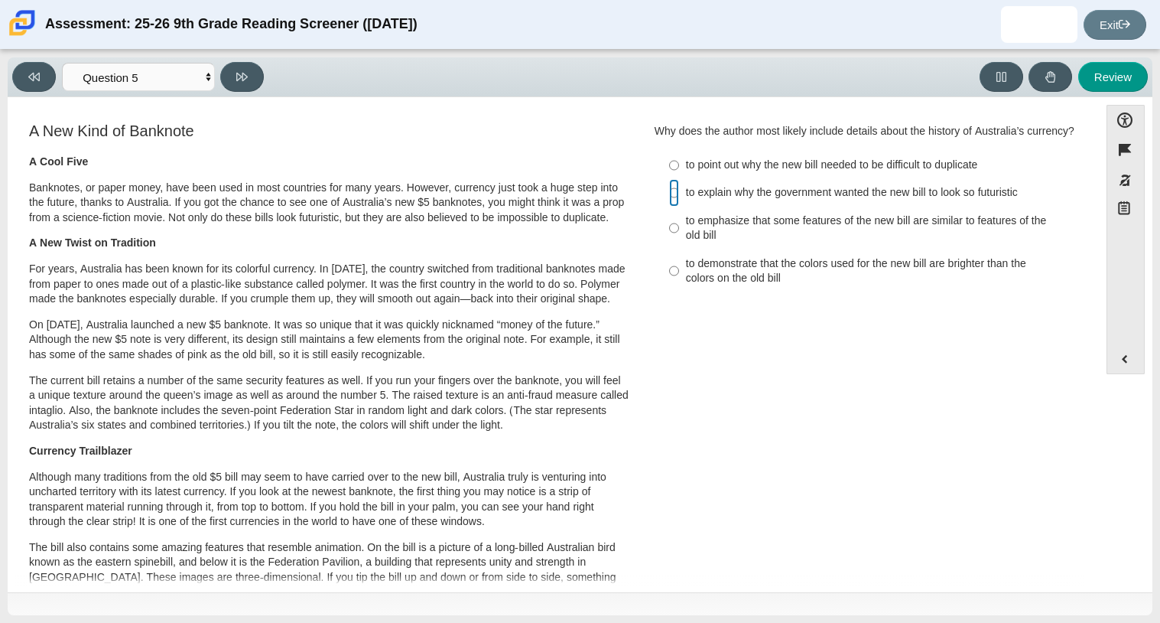
click at [674, 206] on input "to explain why the government wanted the new bill to look so futuristic to expl…" at bounding box center [674, 193] width 10 height 28
radio input "true"
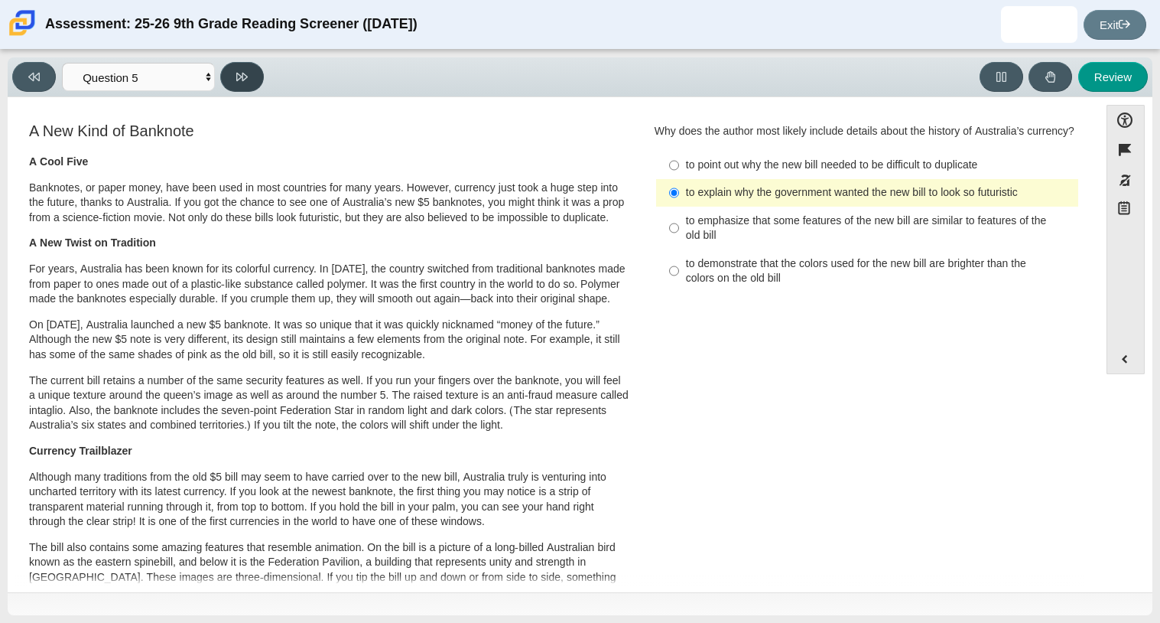
click at [243, 83] on button at bounding box center [242, 77] width 44 height 30
select select "69146e31-7b3d-4a3e-9ce6-f30c24342ae0"
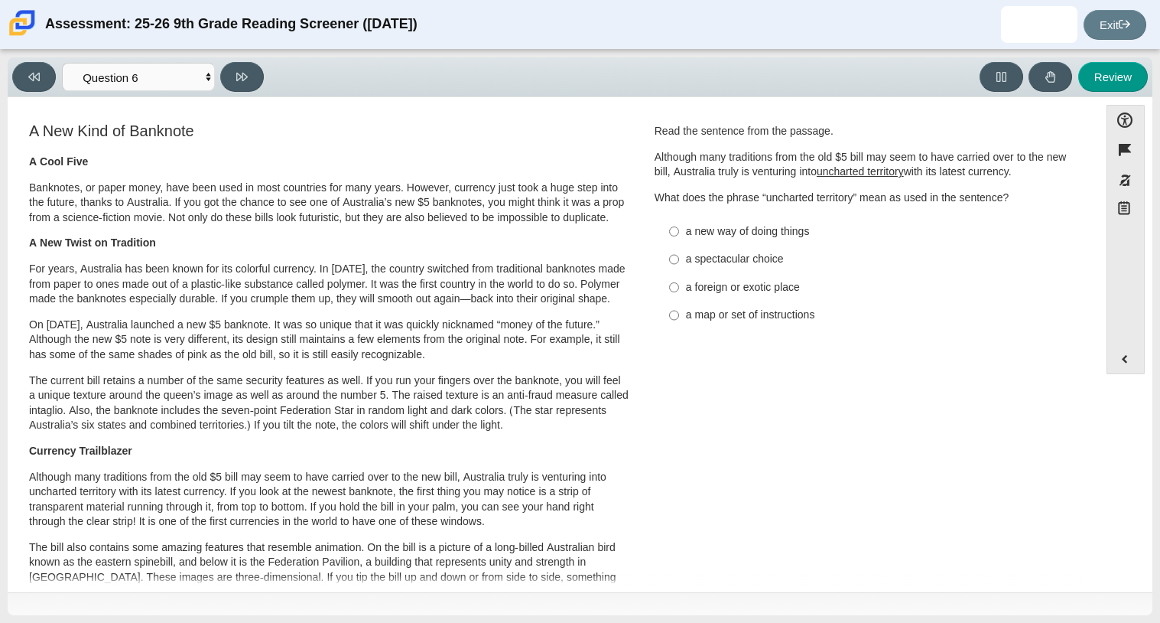
click at [686, 291] on div "a foreign or exotic place" at bounding box center [879, 287] width 386 height 15
click at [679, 291] on input "a foreign or exotic place a foreign or exotic place" at bounding box center [674, 287] width 10 height 28
radio input "true"
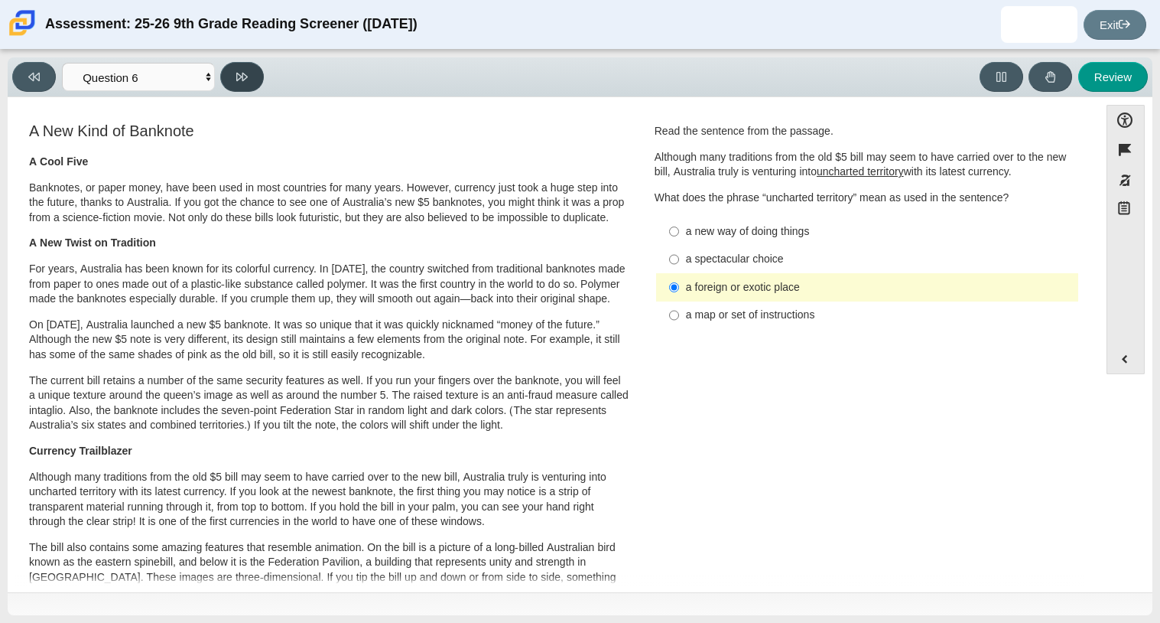
click at [252, 81] on button at bounding box center [242, 77] width 44 height 30
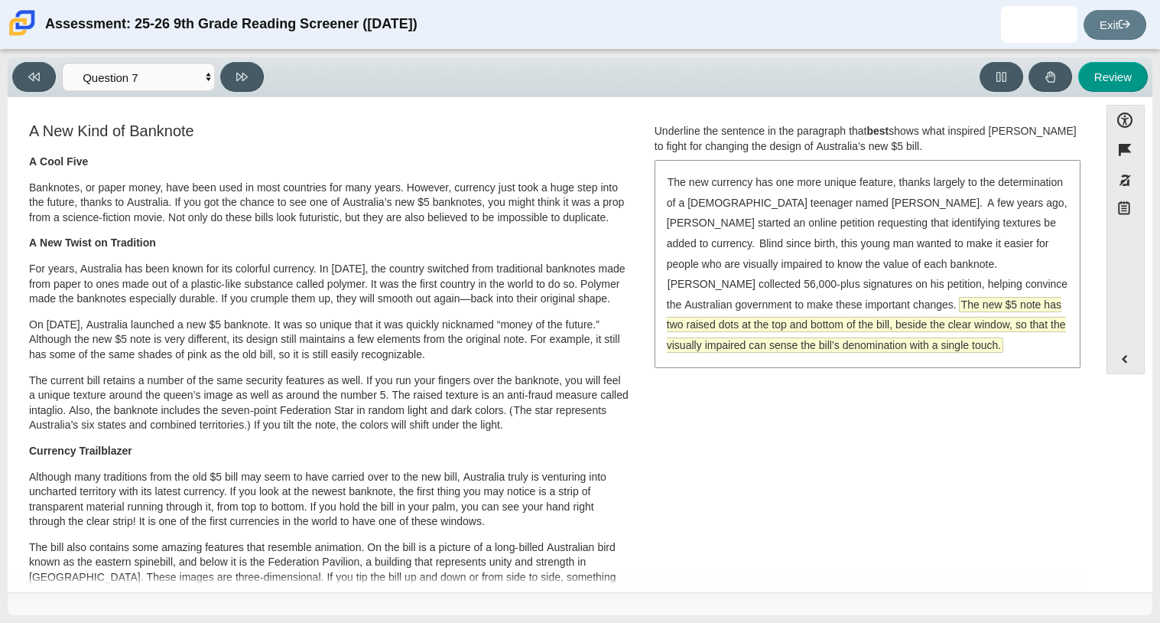
click at [860, 301] on span "The new $5 note has two raised dots at the top and bottom of the bill, beside t…" at bounding box center [866, 325] width 399 height 54
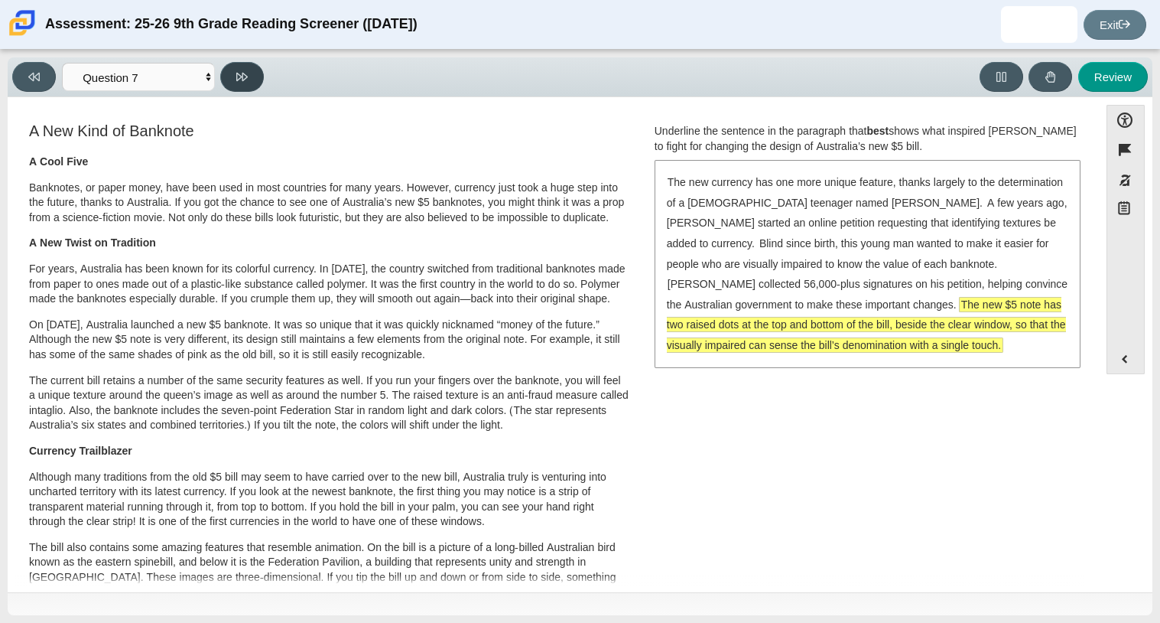
click at [248, 70] on button at bounding box center [242, 77] width 44 height 30
select select "ea8338c2-a6a3-418e-a305-2b963b54a290"
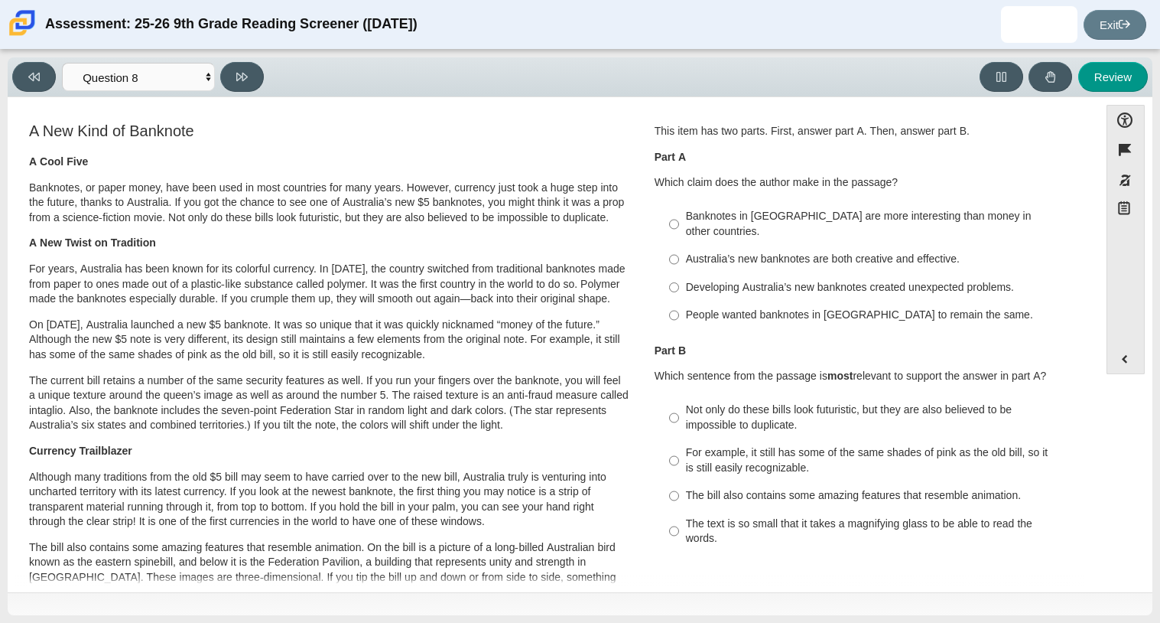
click at [825, 252] on div "Australia’s new banknotes are both creative and effective." at bounding box center [879, 259] width 386 height 15
click at [679, 245] on input "Australia’s new banknotes are both creative and effective. Australia’s new bank…" at bounding box center [674, 259] width 10 height 28
radio input "true"
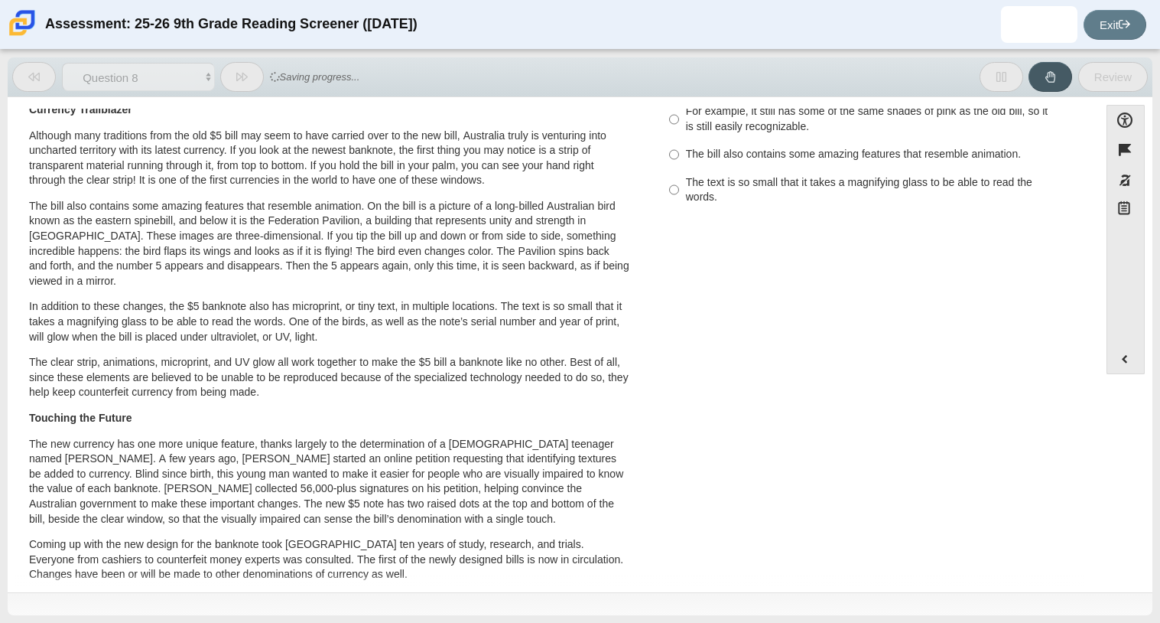
scroll to position [304, 0]
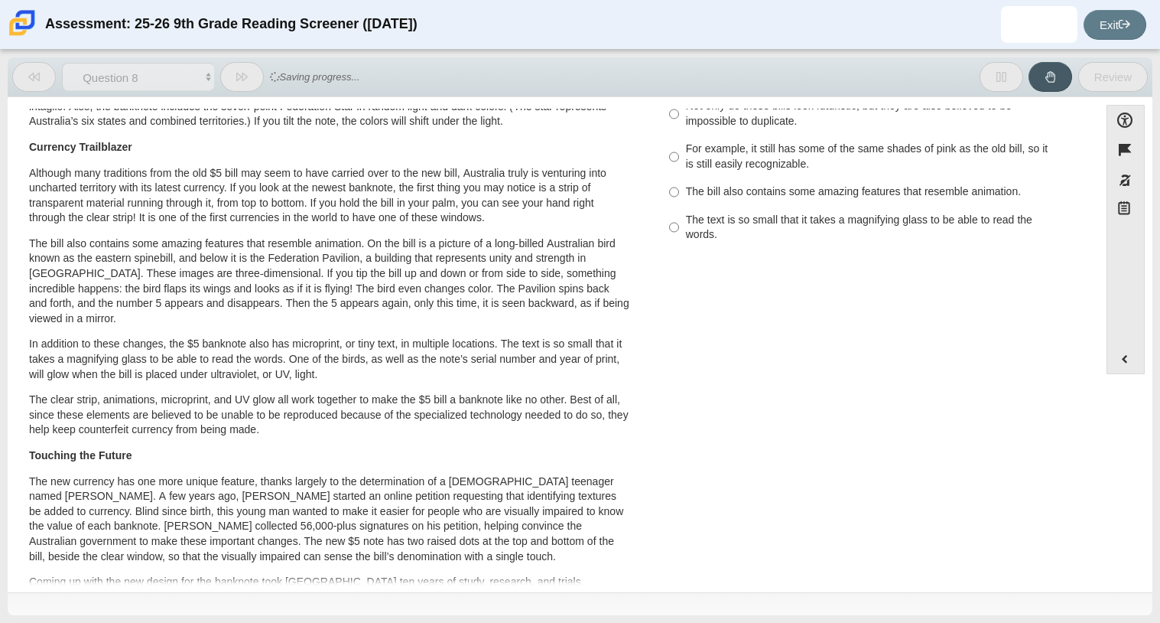
click at [686, 213] on div "The text is so small that it takes a magnifying glass to be able to read the wo…" at bounding box center [879, 228] width 386 height 30
click at [679, 210] on input "The text is so small that it takes a magnifying glass to be able to read the wo…" at bounding box center [674, 227] width 10 height 43
radio input "true"
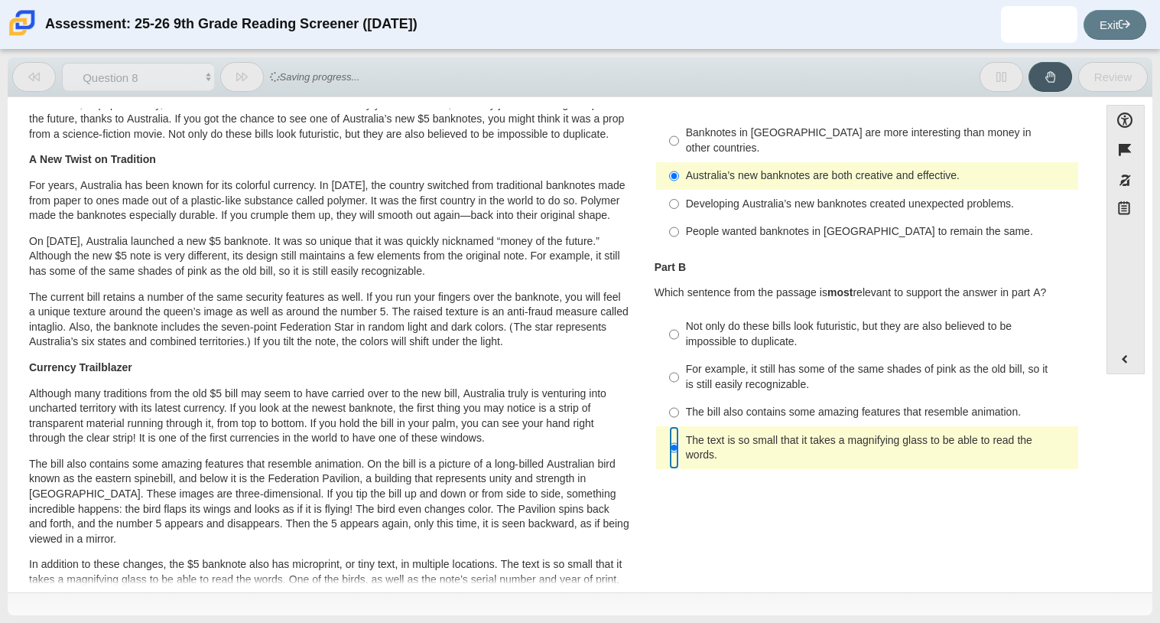
scroll to position [0, 0]
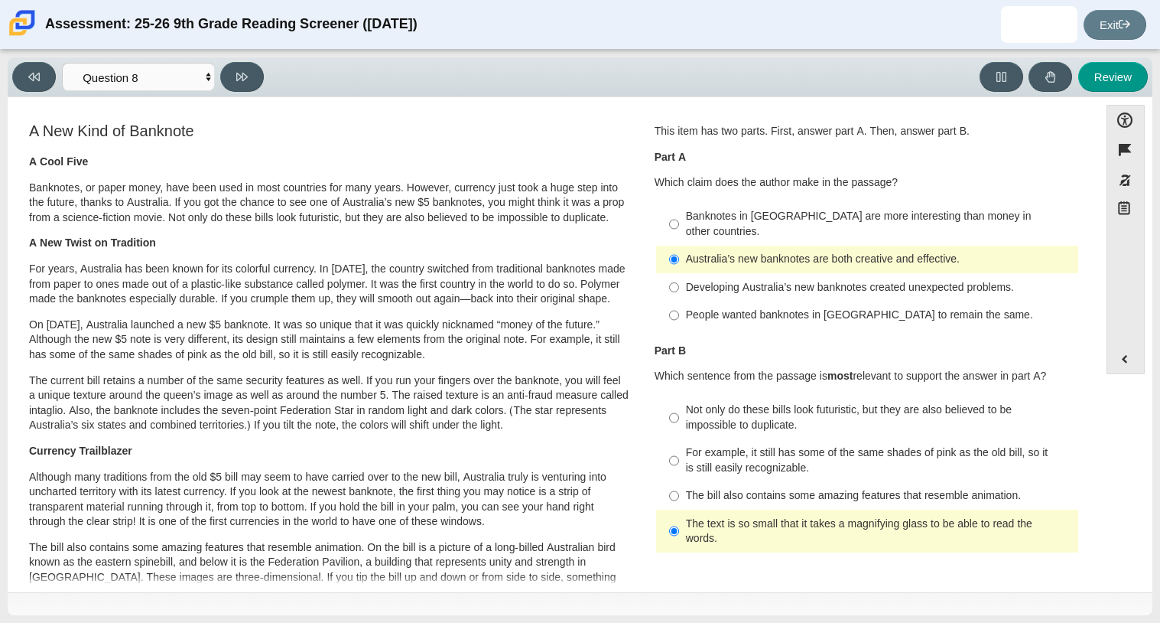
click at [675, 273] on label "Developing Australia’s new banknotes created unexpected problems. Developing Au…" at bounding box center [868, 287] width 420 height 28
click at [675, 273] on input "Developing Australia’s new banknotes created unexpected problems. Developing Au…" at bounding box center [674, 287] width 10 height 28
radio input "true"
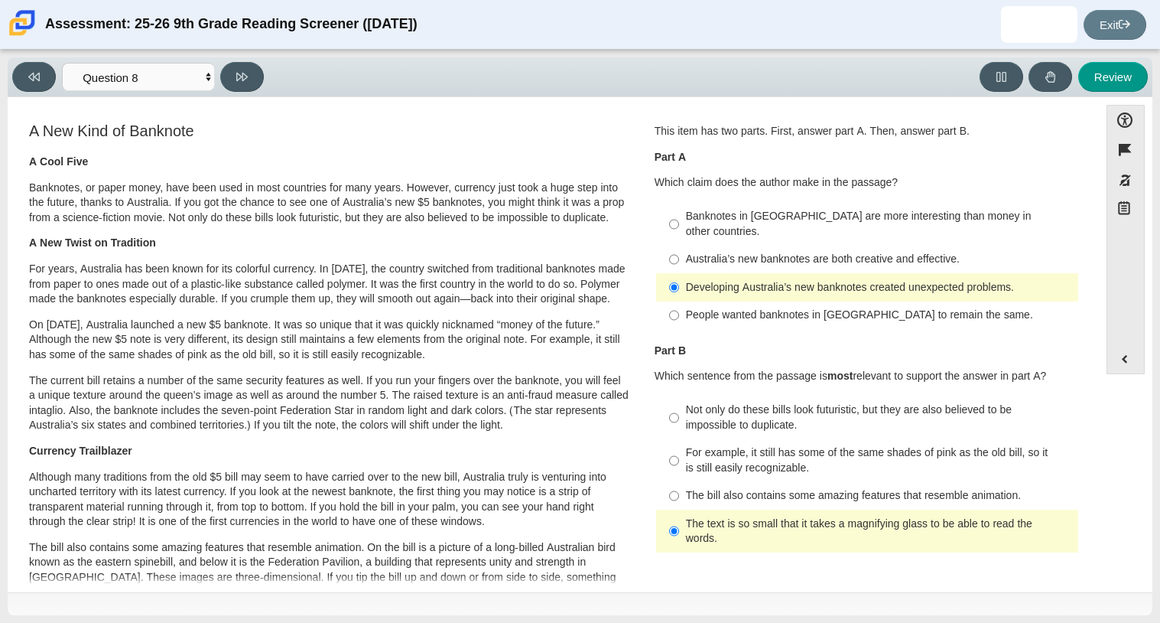
click at [722, 488] on div "The bill also contains some amazing features that resemble animation." at bounding box center [879, 495] width 386 height 15
click at [679, 484] on input "The bill also contains some amazing features that resemble animation. The bill …" at bounding box center [674, 496] width 10 height 28
radio input "true"
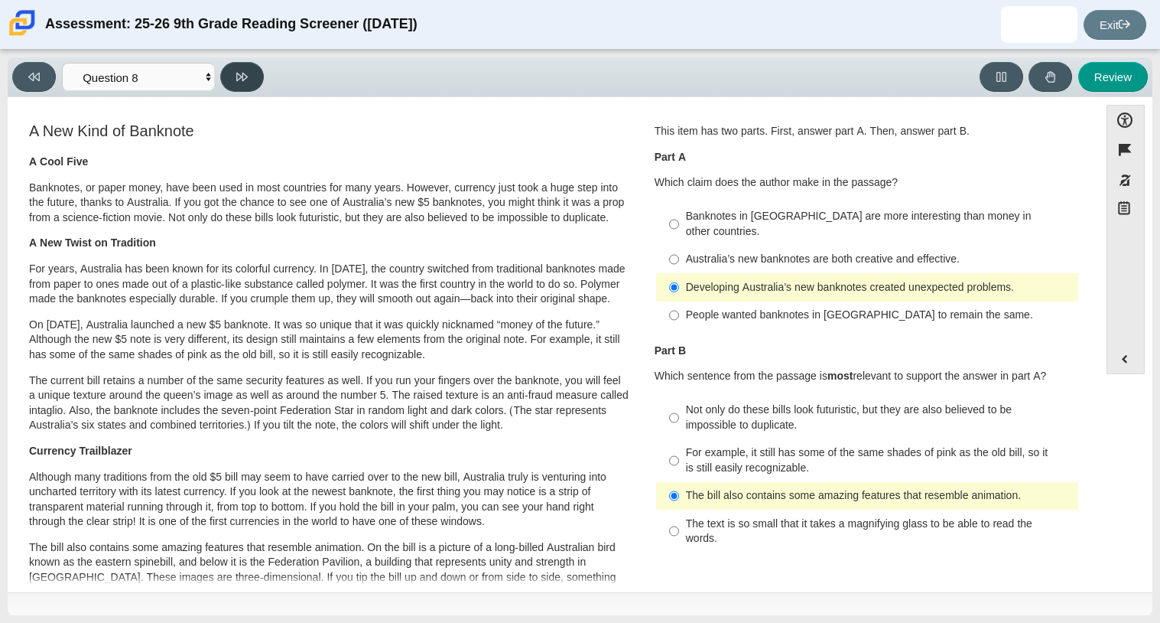
click at [235, 76] on button at bounding box center [242, 77] width 44 height 30
select select "89f058d6-b15c-4ef5-a4b3-fdaffb8868b6"
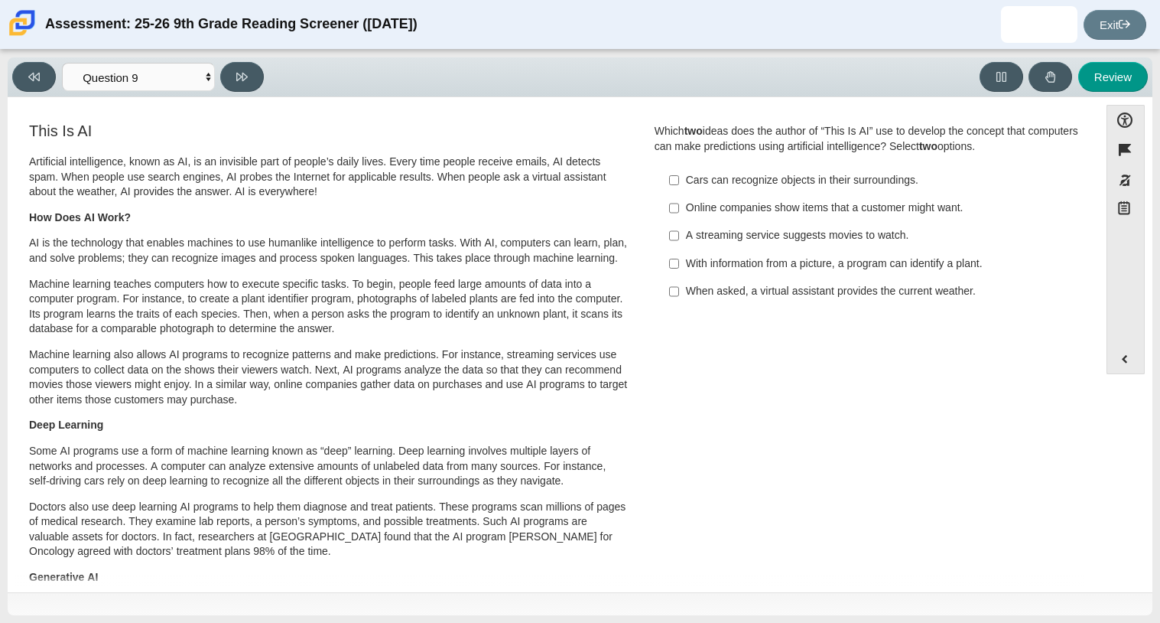
click at [805, 187] on div "Cars can recognize objects in their surroundings." at bounding box center [879, 180] width 386 height 15
click at [679, 187] on input "Cars can recognize objects in their surroundings. Cars can recognize objects in…" at bounding box center [674, 180] width 10 height 28
checkbox input "true"
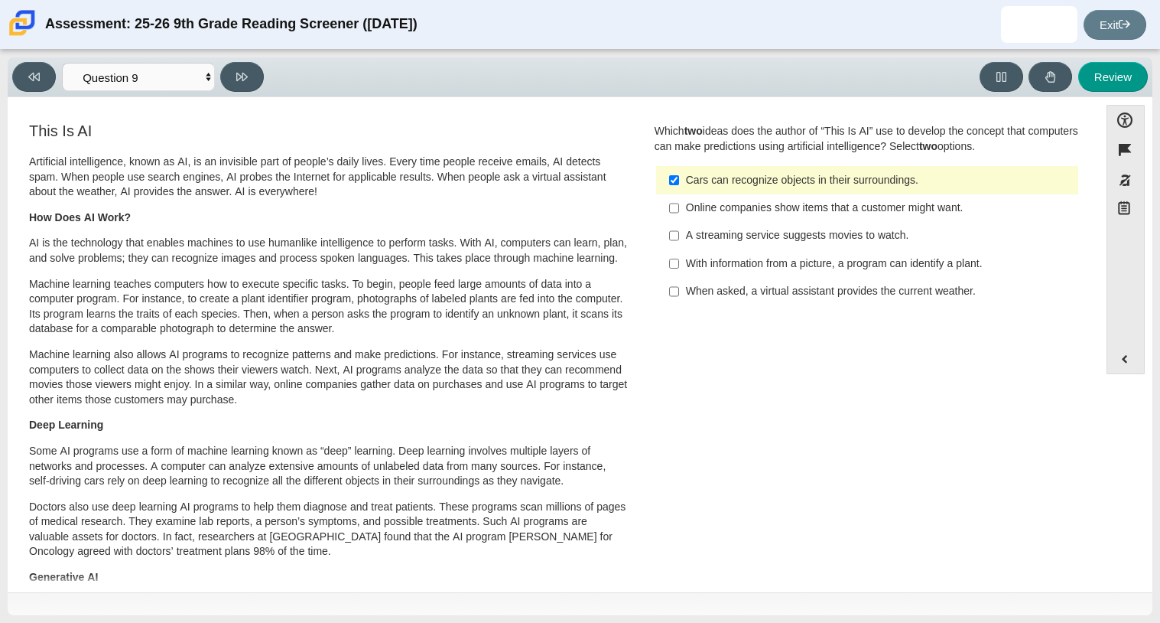
click at [813, 228] on div "A streaming service suggests movies to watch." at bounding box center [879, 235] width 386 height 15
click at [679, 228] on input "A streaming service suggests movies to watch. A streaming service suggests movi…" at bounding box center [674, 236] width 10 height 28
checkbox input "true"
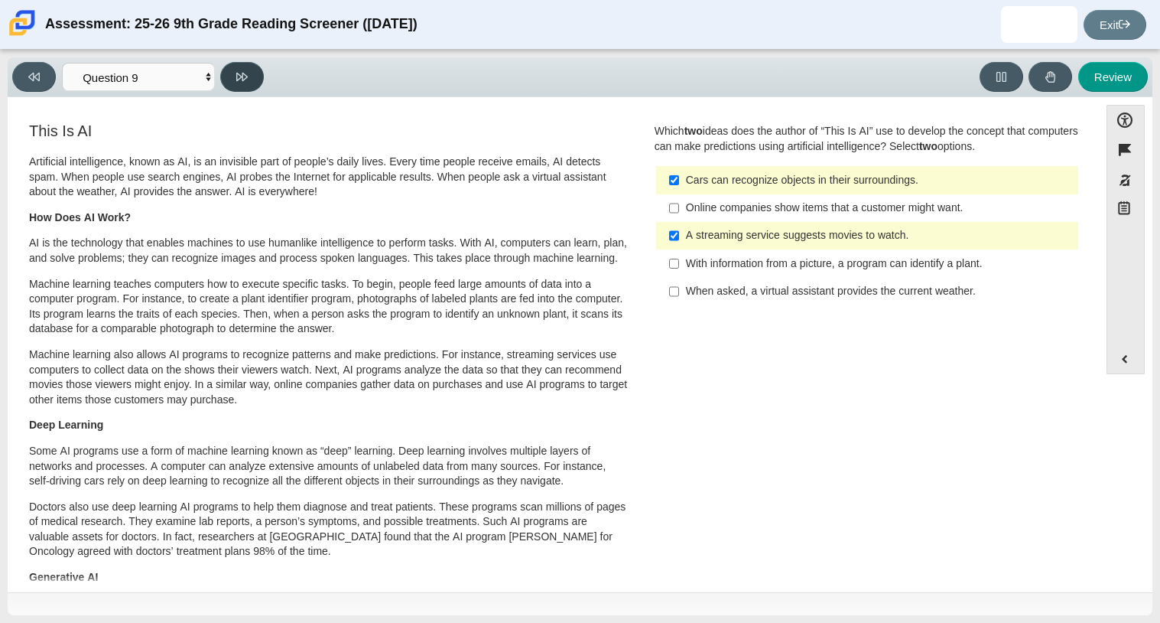
click at [258, 83] on button at bounding box center [242, 77] width 44 height 30
select select "cdf3c14e-a918-44d1-9b63-3db0fa81641e"
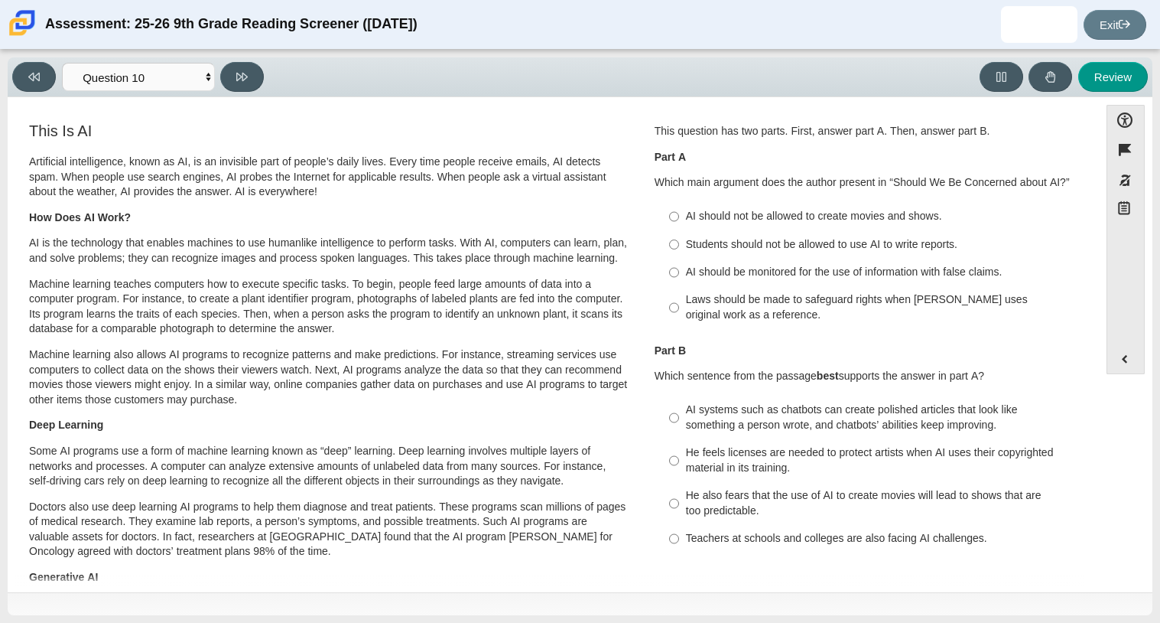
click at [849, 231] on label "Students should not be allowed to use AI to write reports. Students should not …" at bounding box center [868, 244] width 420 height 28
click at [679, 231] on input "Students should not be allowed to use AI to write reports. Students should not …" at bounding box center [674, 244] width 10 height 28
radio input "true"
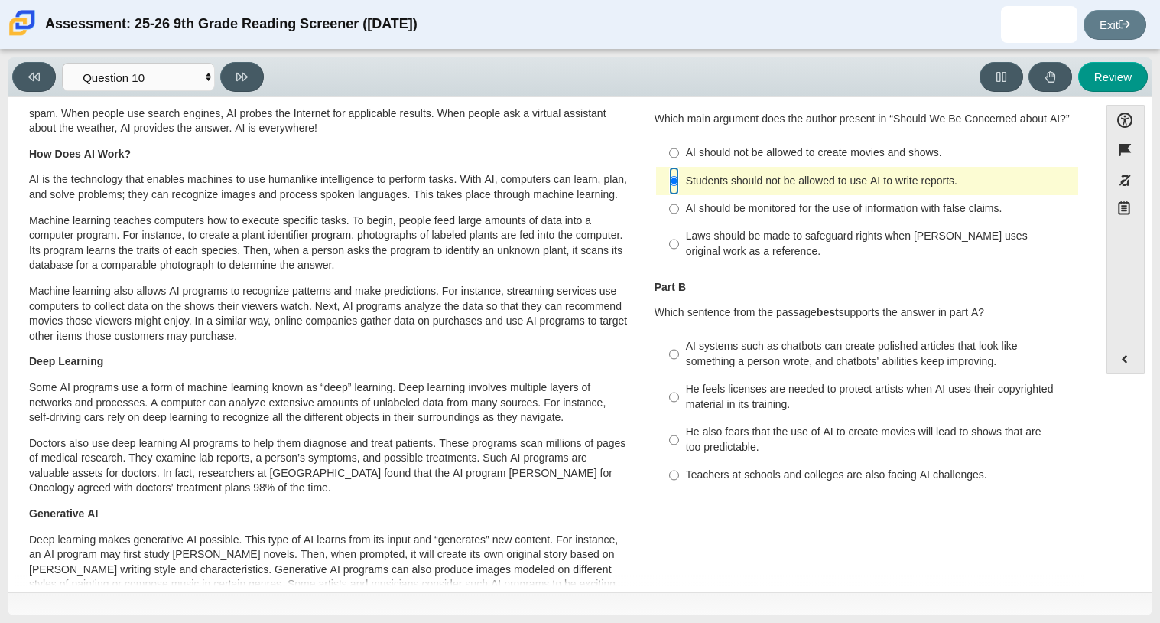
scroll to position [66, 0]
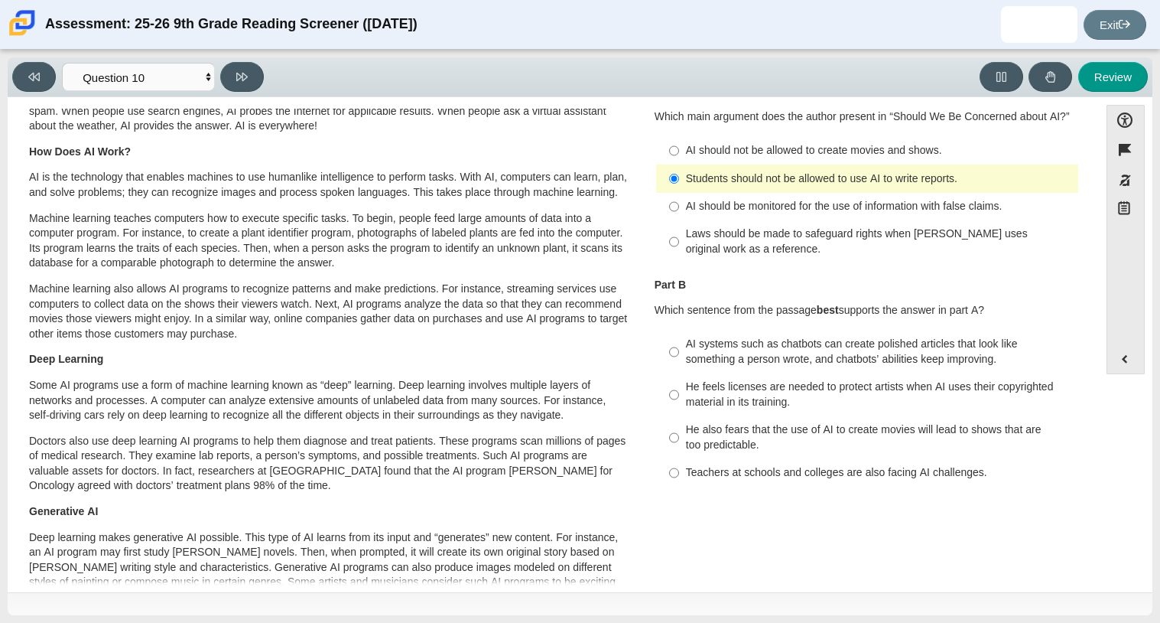
click at [736, 359] on div "AI systems such as chatbots can create polished articles that look like somethi…" at bounding box center [879, 352] width 386 height 30
click at [679, 359] on input "AI systems such as chatbots can create polished articles that look like somethi…" at bounding box center [674, 351] width 10 height 43
radio input "true"
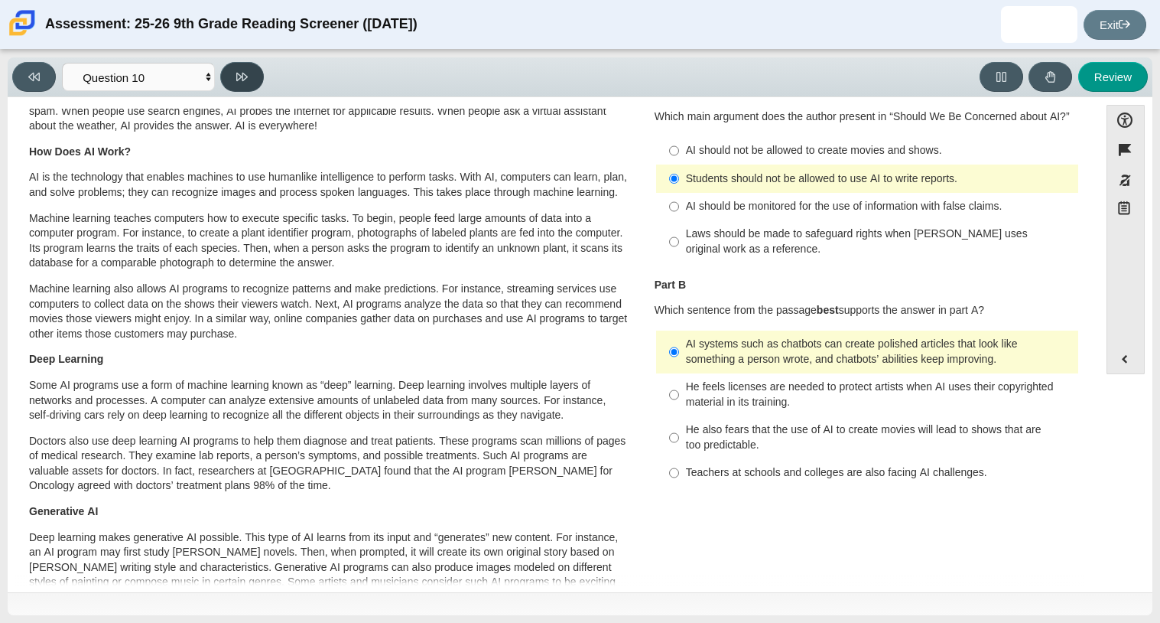
click at [237, 86] on button at bounding box center [242, 77] width 44 height 30
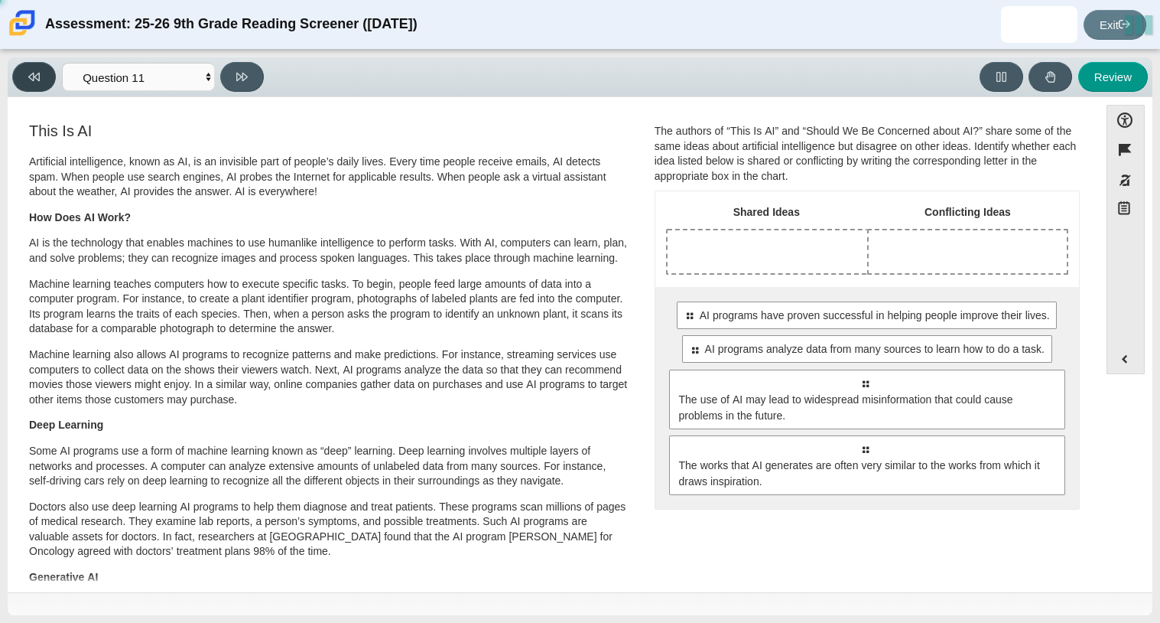
click at [28, 71] on icon at bounding box center [33, 76] width 11 height 11
select select "cdf3c14e-a918-44d1-9b63-3db0fa81641e"
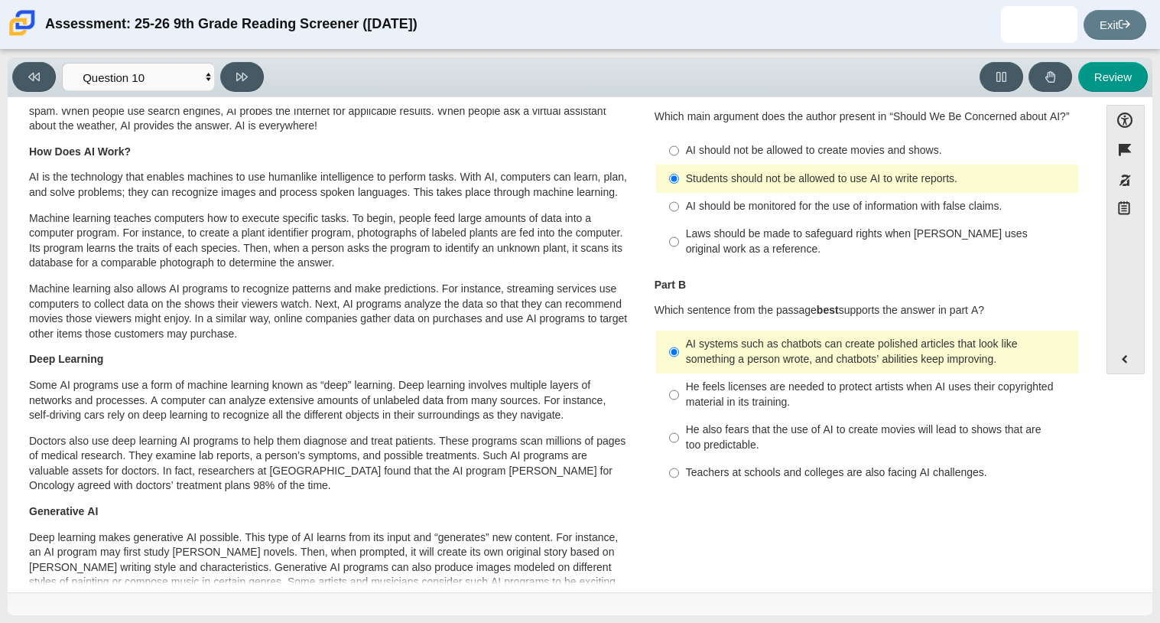
click at [772, 216] on label "AI should be monitored for the use of information with false claims. AI should …" at bounding box center [868, 207] width 420 height 28
click at [679, 216] on input "AI should be monitored for the use of information with false claims. AI should …" at bounding box center [674, 207] width 10 height 28
radio input "true"
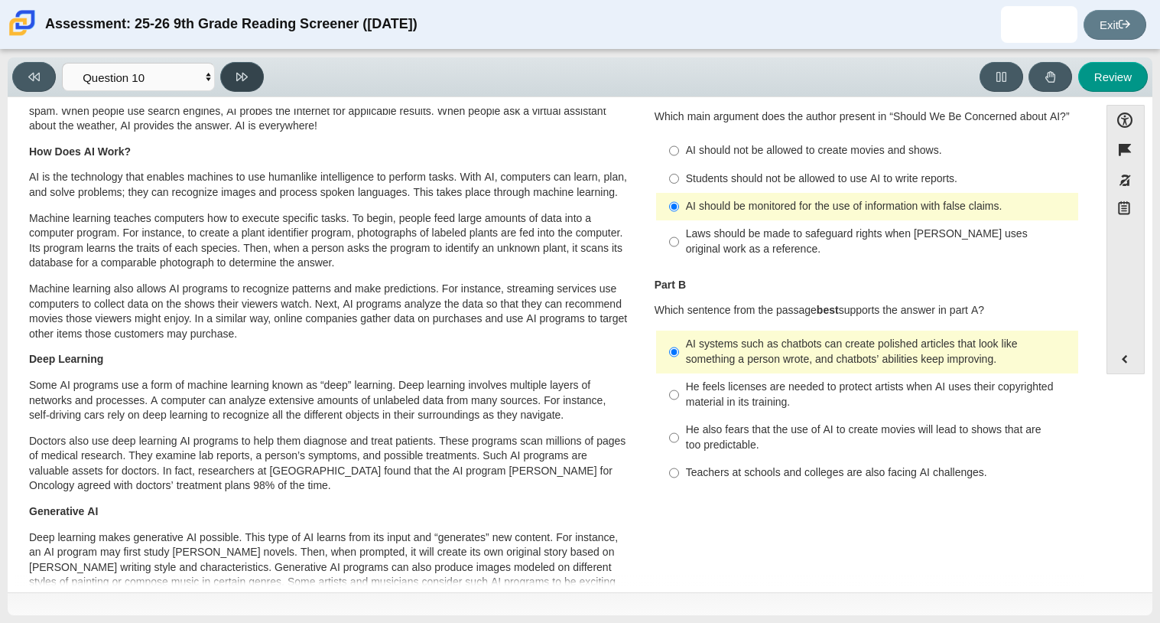
click at [242, 68] on button at bounding box center [242, 77] width 44 height 30
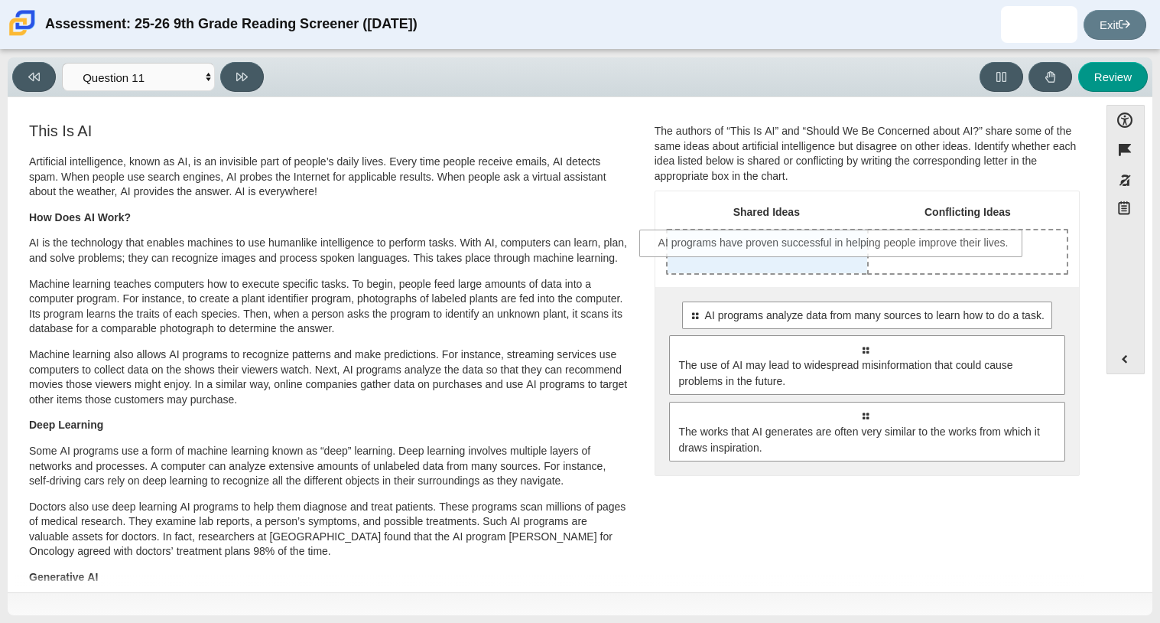
drag, startPoint x: 727, startPoint y: 325, endPoint x: 696, endPoint y: 253, distance: 78.1
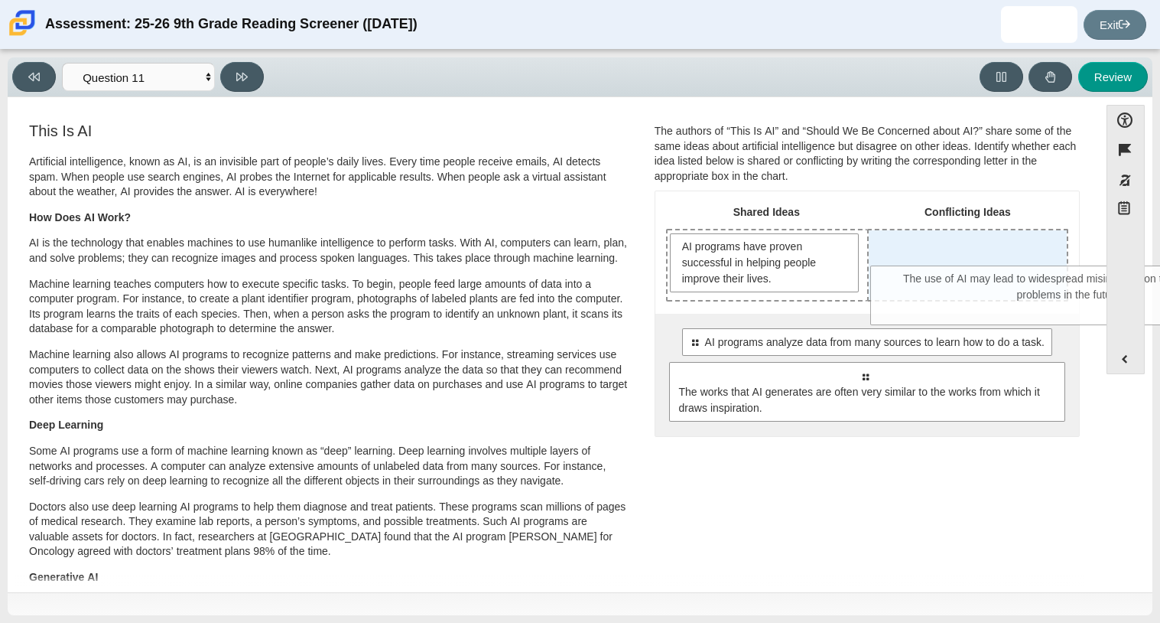
drag, startPoint x: 735, startPoint y: 377, endPoint x: 941, endPoint y: 278, distance: 229.2
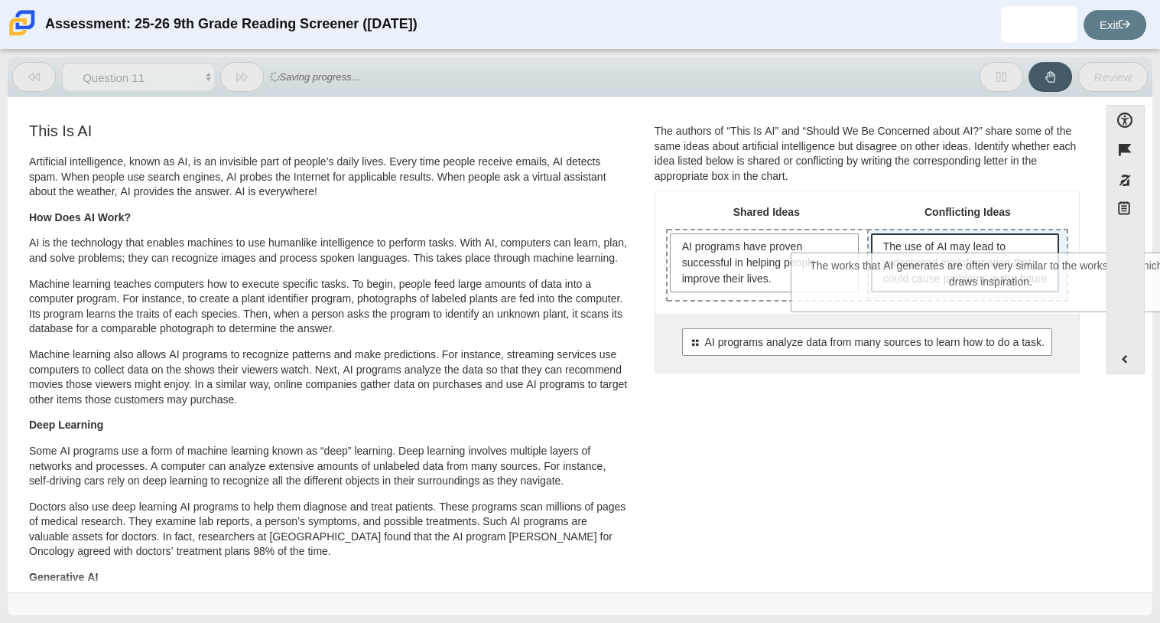
drag, startPoint x: 782, startPoint y: 392, endPoint x: 909, endPoint y: 266, distance: 177.9
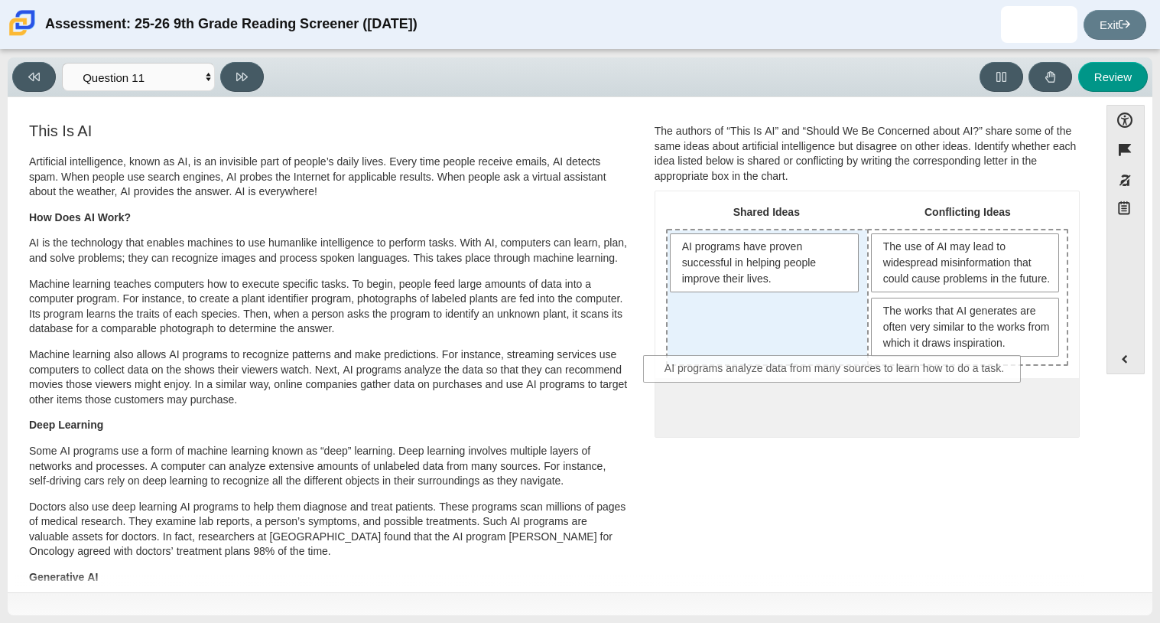
drag, startPoint x: 800, startPoint y: 418, endPoint x: 766, endPoint y: 359, distance: 67.8
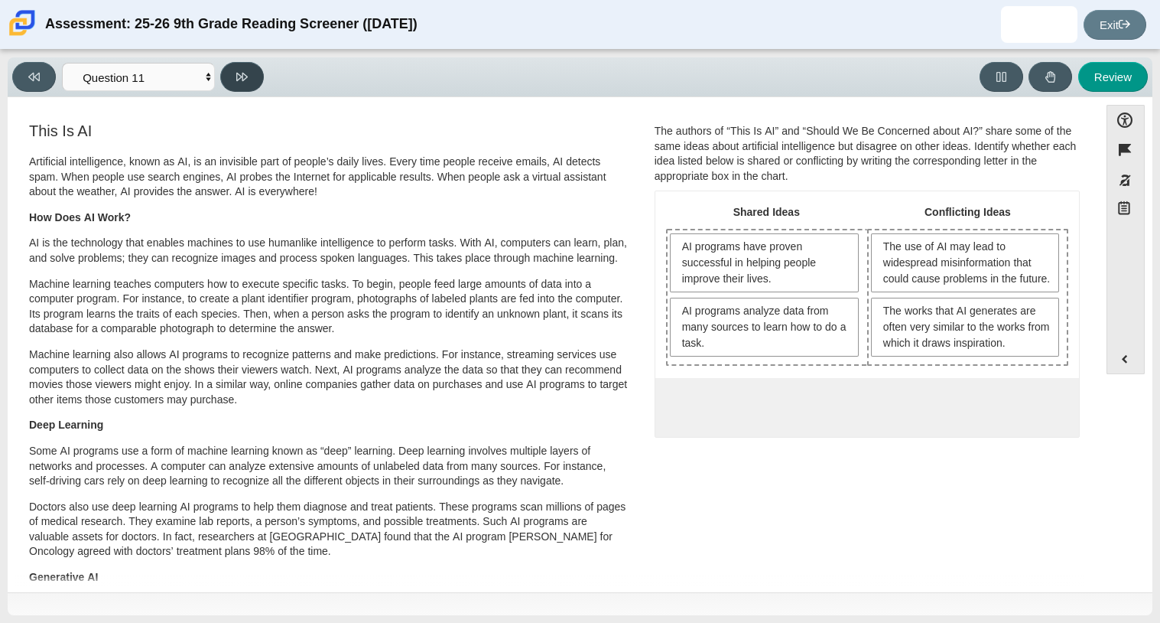
click at [222, 70] on button at bounding box center [242, 77] width 44 height 30
select select "c3effed4-44ce-4a19-bd96-1787f34e9b4c"
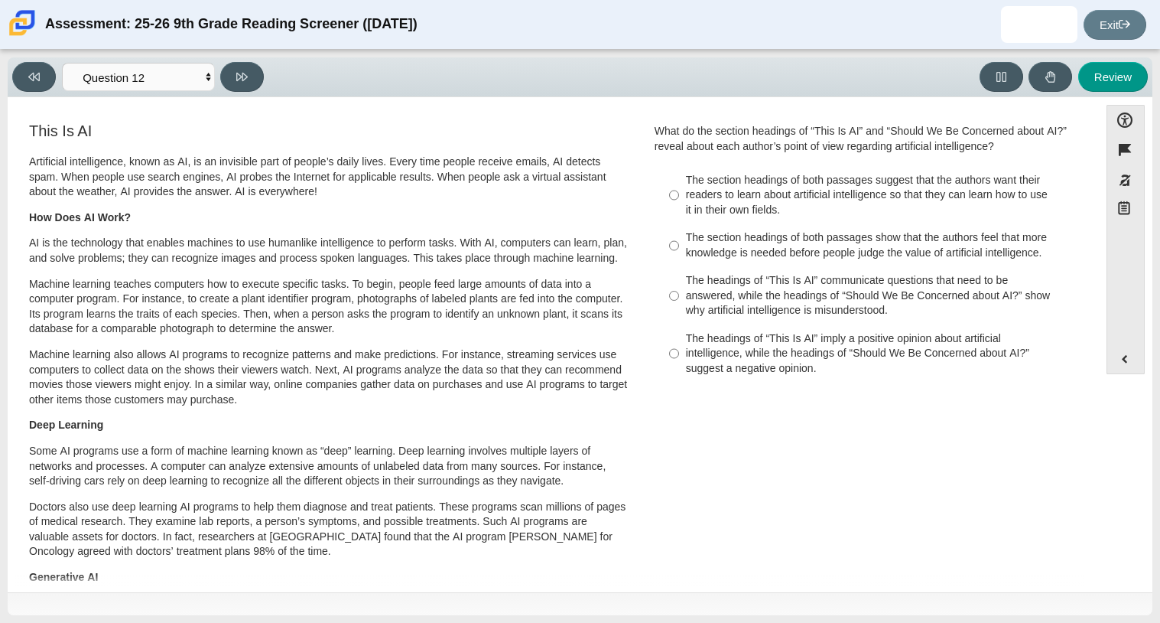
click at [852, 281] on div "The headings of “This Is AI” communicate questions that need to be answered, wh…" at bounding box center [879, 295] width 386 height 45
click at [679, 281] on input "The headings of “This Is AI” communicate questions that need to be answered, wh…" at bounding box center [674, 296] width 10 height 58
radio input "true"
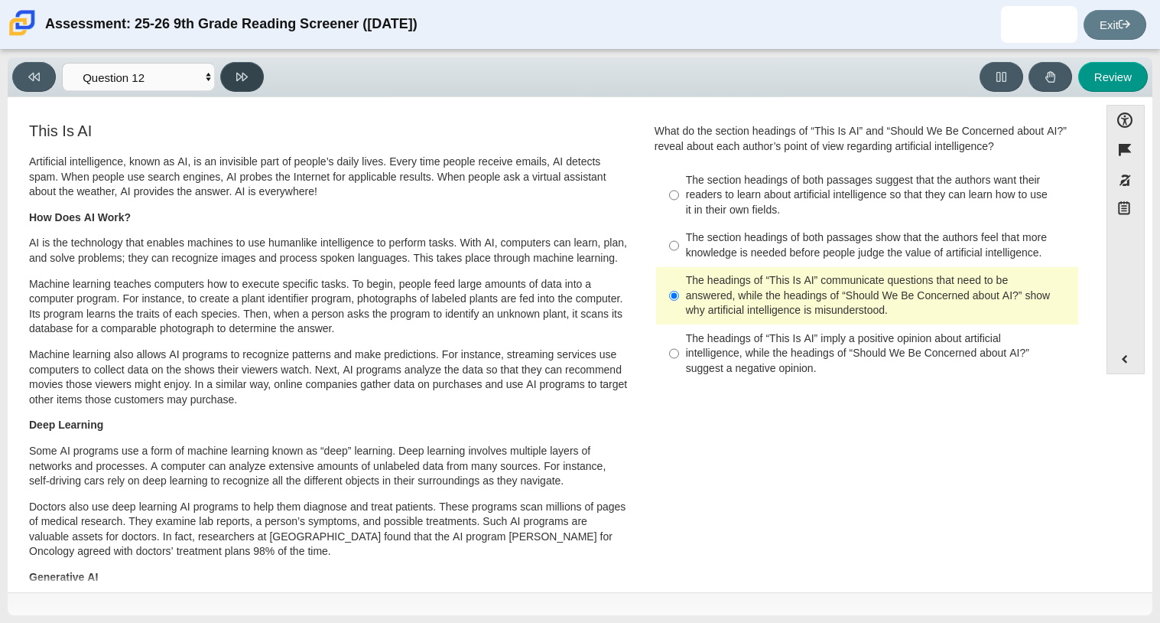
click at [236, 75] on icon at bounding box center [241, 77] width 11 height 8
select select "review"
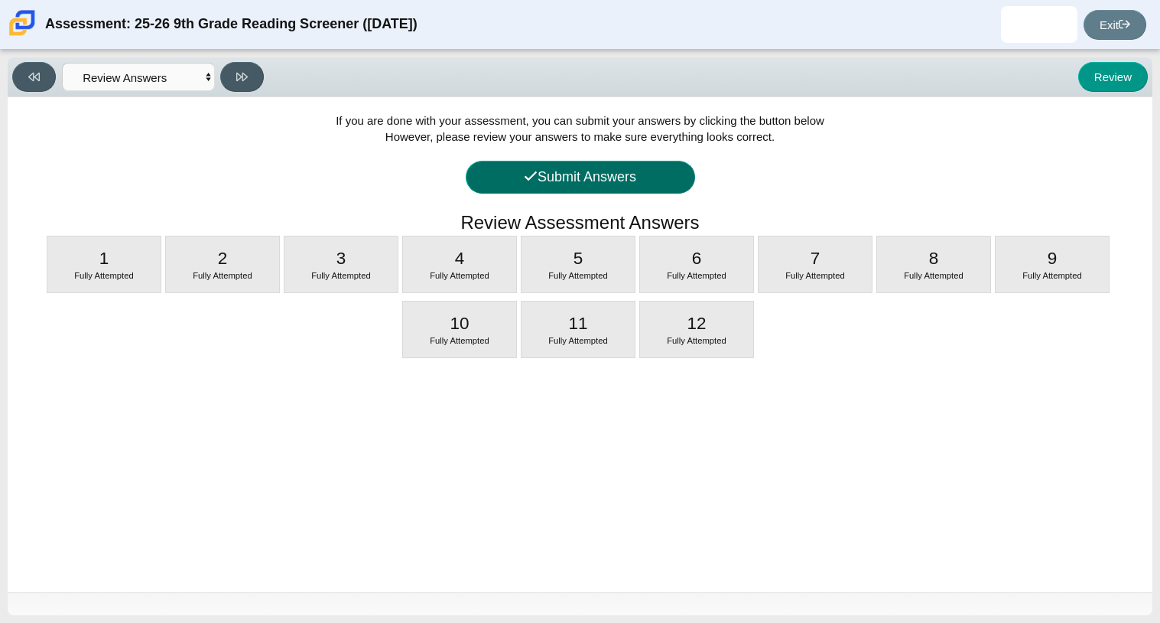
click at [639, 186] on button "Submit Answers" at bounding box center [580, 177] width 229 height 33
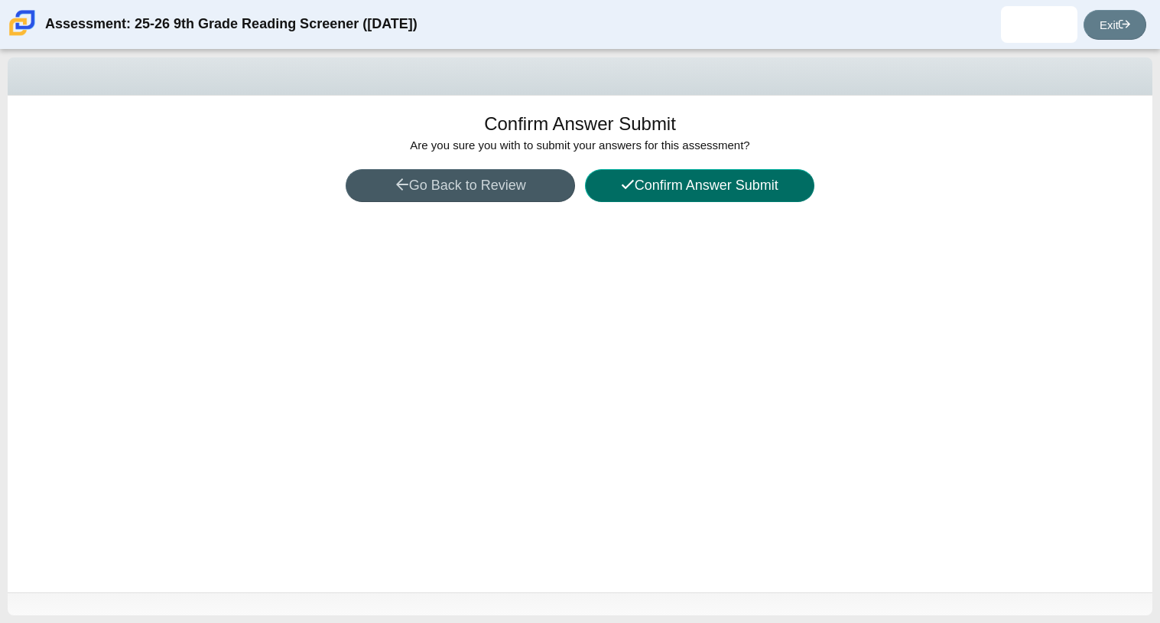
click at [691, 188] on button "Confirm Answer Submit" at bounding box center [699, 185] width 229 height 33
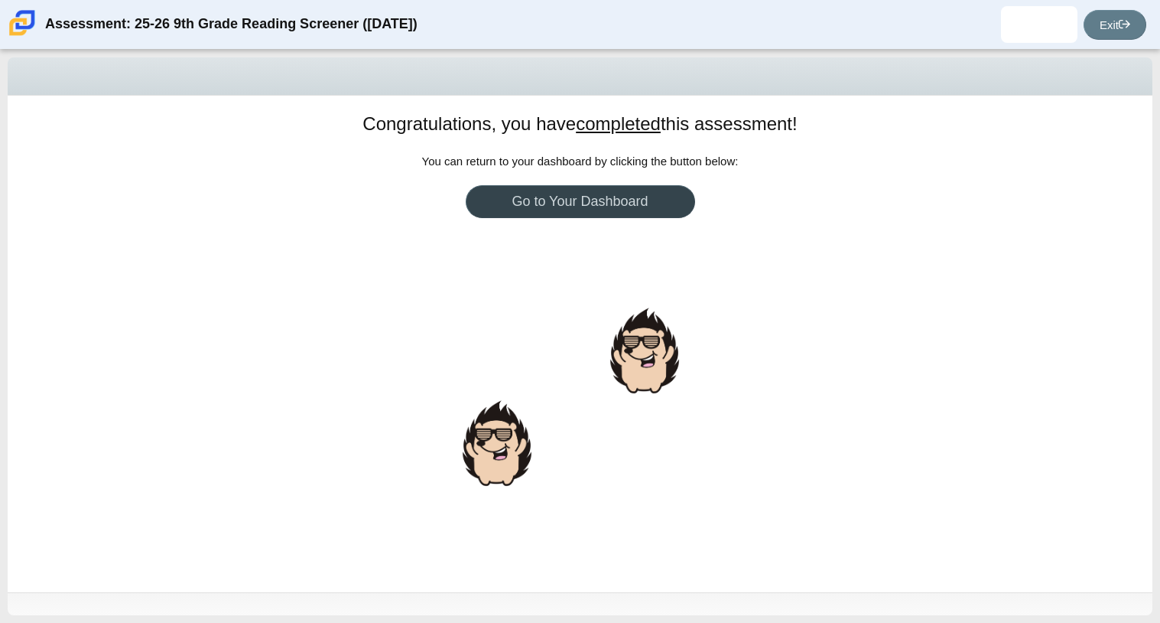
click at [610, 200] on link "Go to Your Dashboard" at bounding box center [580, 201] width 229 height 33
